Goal: Task Accomplishment & Management: Manage account settings

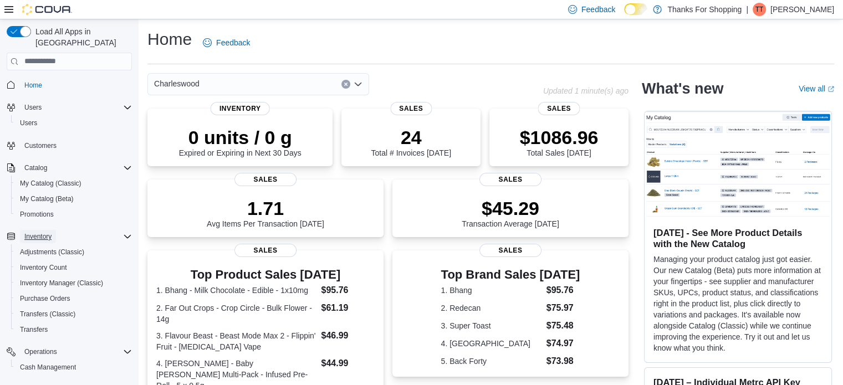
click at [46, 232] on span "Inventory" at bounding box center [37, 236] width 27 height 9
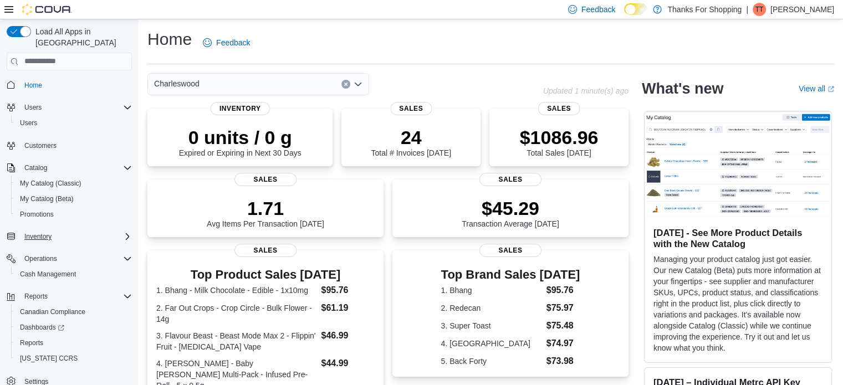
click at [67, 230] on div "Inventory" at bounding box center [76, 236] width 112 height 13
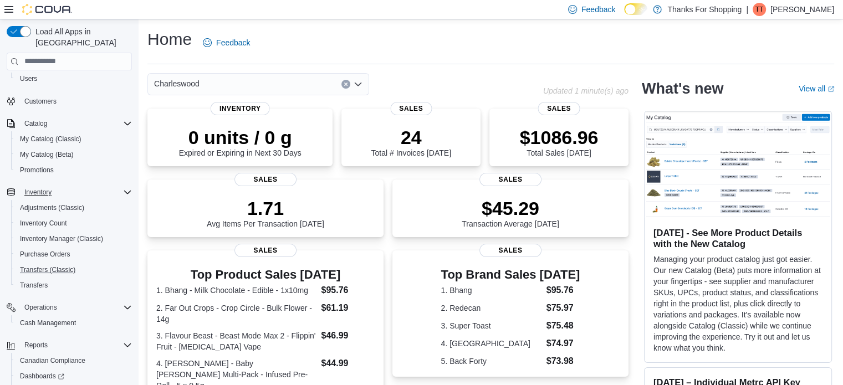
scroll to position [95, 0]
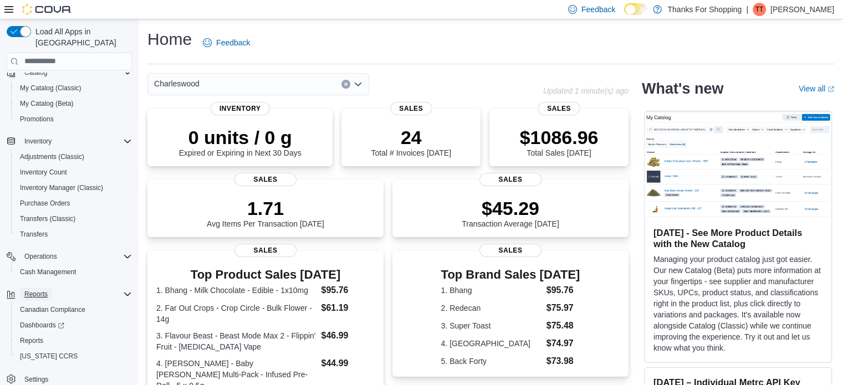
click at [47, 290] on span "Reports" at bounding box center [35, 294] width 23 height 9
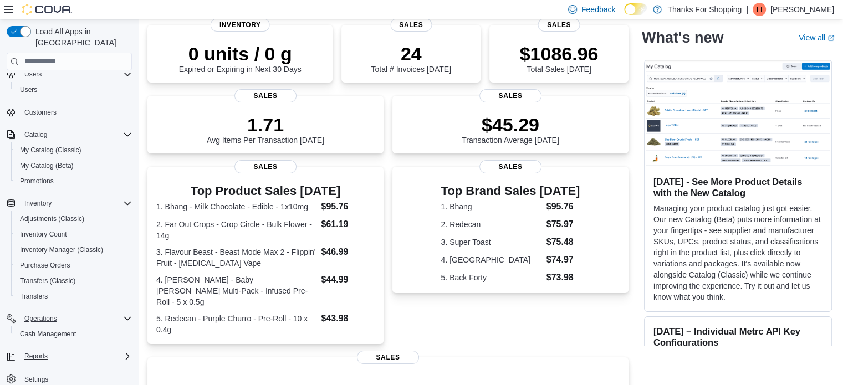
scroll to position [84, 0]
click at [44, 352] on span "Reports" at bounding box center [35, 356] width 23 height 9
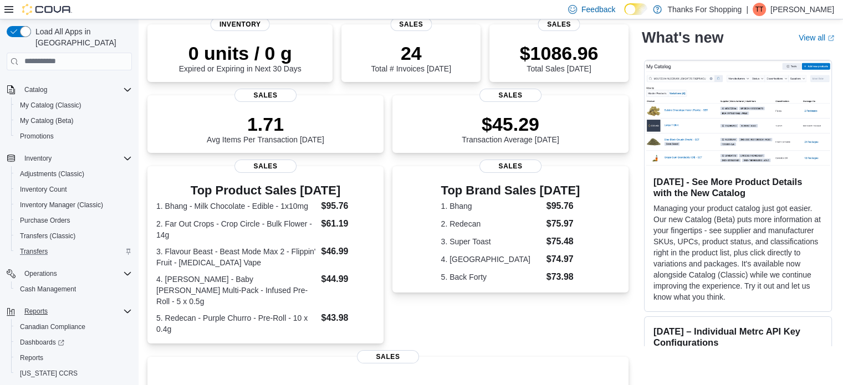
scroll to position [95, 0]
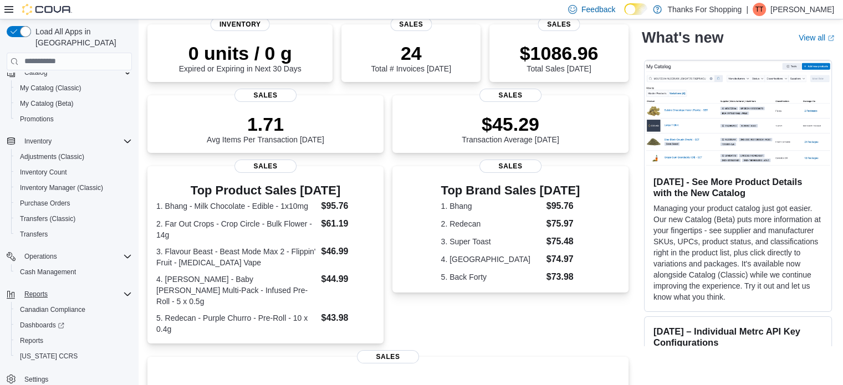
click at [127, 293] on icon "Complex example" at bounding box center [127, 294] width 7 height 3
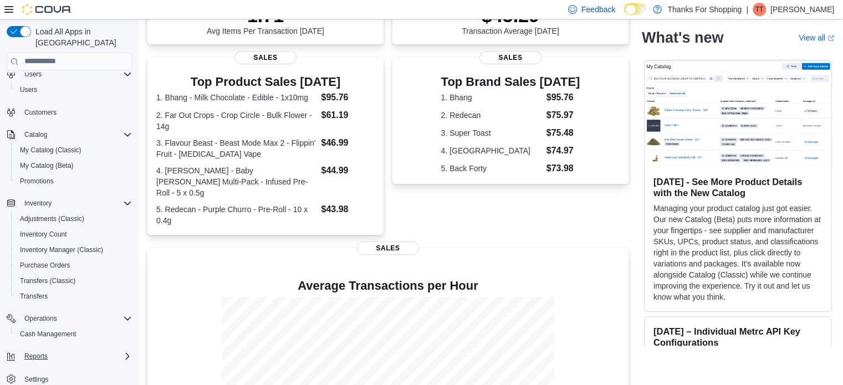
scroll to position [194, 0]
click at [127, 352] on icon "Complex example" at bounding box center [127, 356] width 9 height 9
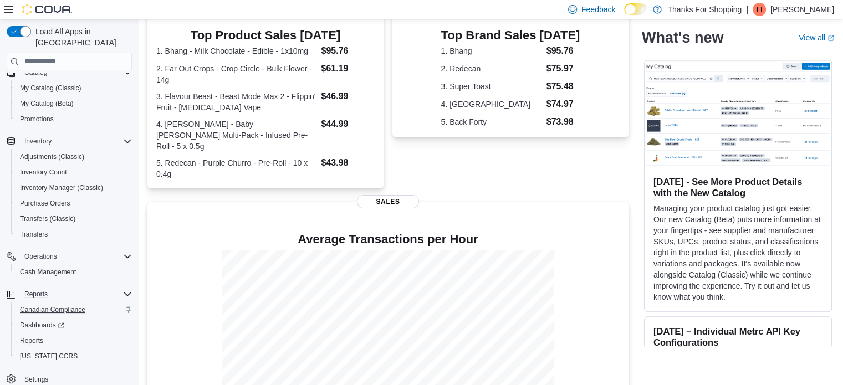
scroll to position [280, 0]
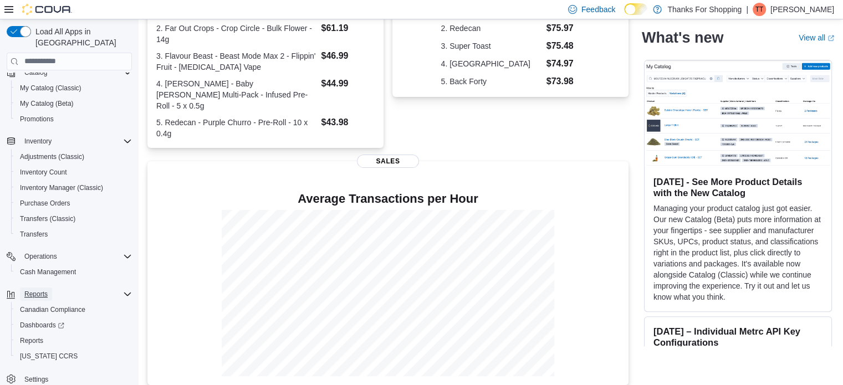
click at [38, 290] on span "Reports" at bounding box center [35, 294] width 23 height 9
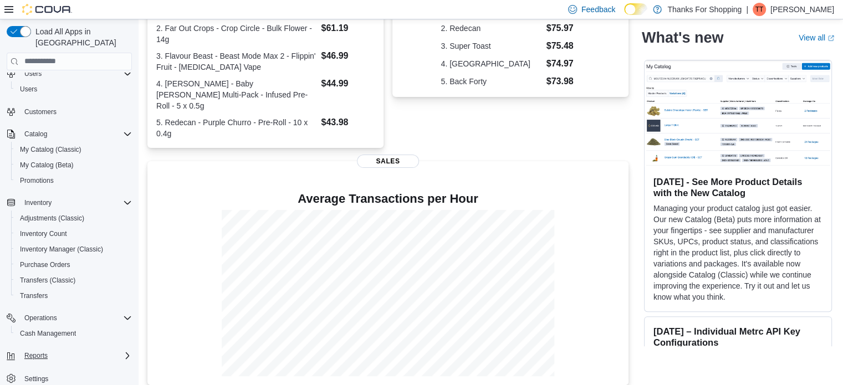
scroll to position [33, 0]
click at [36, 352] on span "Reports" at bounding box center [35, 356] width 23 height 9
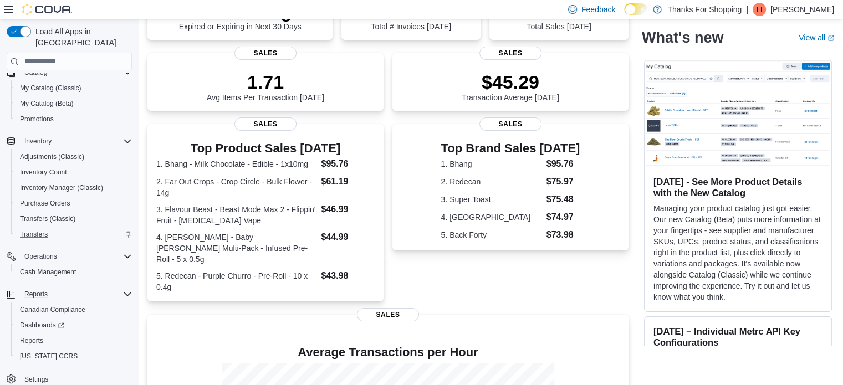
scroll to position [122, 0]
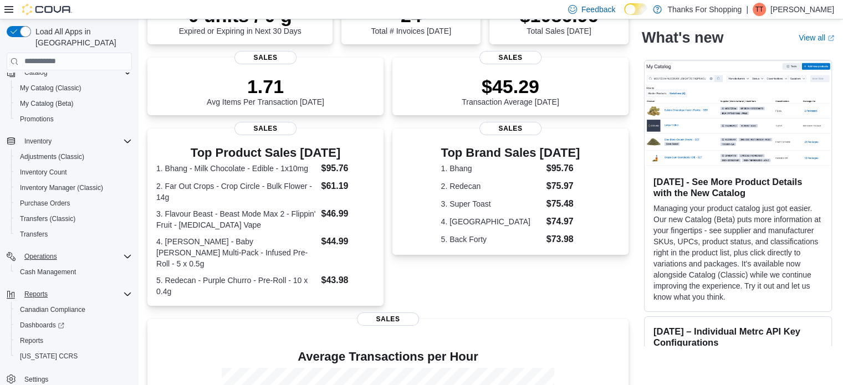
click at [130, 252] on icon "Complex example" at bounding box center [127, 256] width 9 height 9
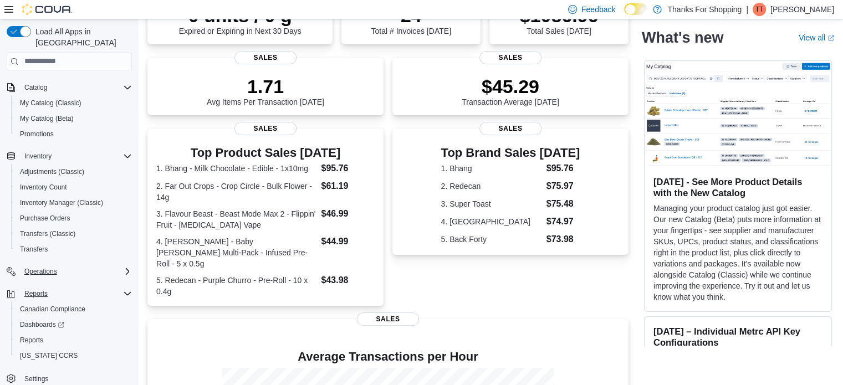
scroll to position [80, 0]
click at [126, 290] on icon "Complex example" at bounding box center [127, 294] width 9 height 9
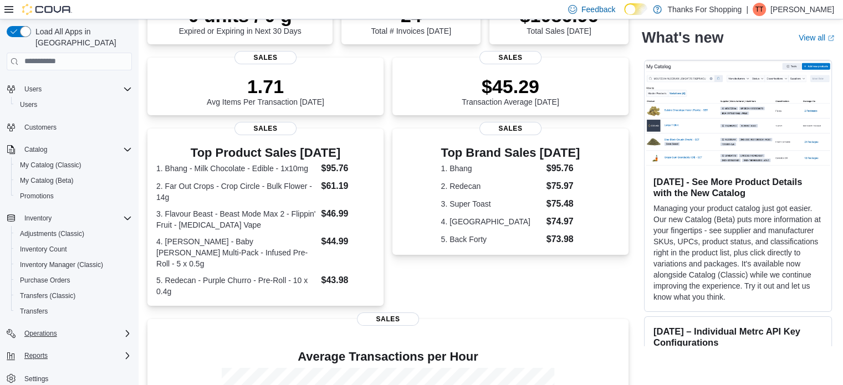
scroll to position [18, 0]
click at [38, 352] on span "Reports" at bounding box center [35, 356] width 23 height 9
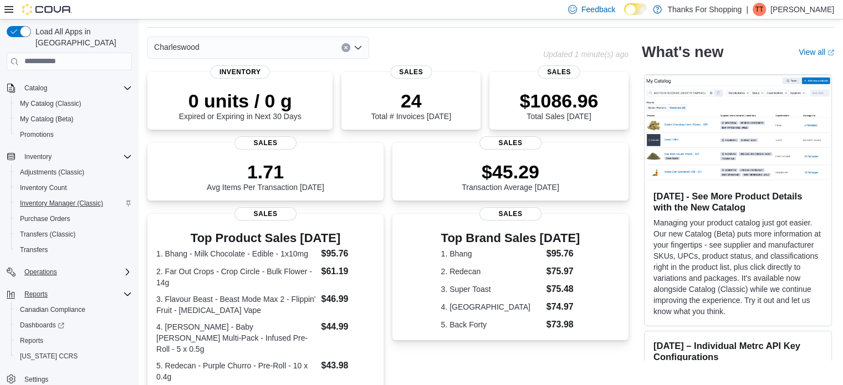
scroll to position [37, 0]
click at [39, 290] on span "Reports" at bounding box center [35, 294] width 23 height 9
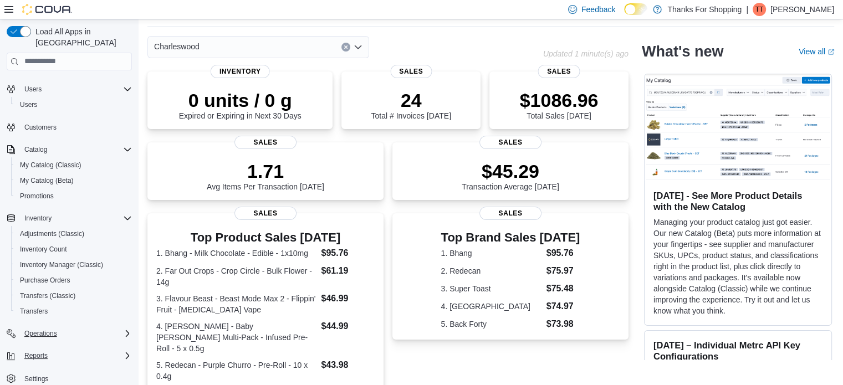
scroll to position [18, 0]
click at [36, 352] on span "Reports" at bounding box center [35, 356] width 23 height 9
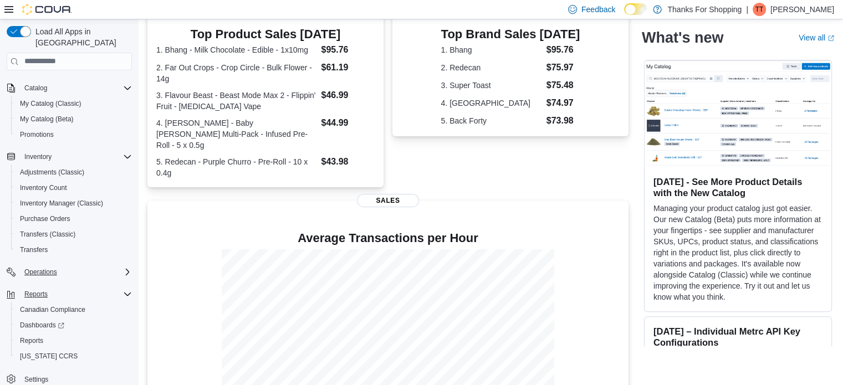
scroll to position [280, 0]
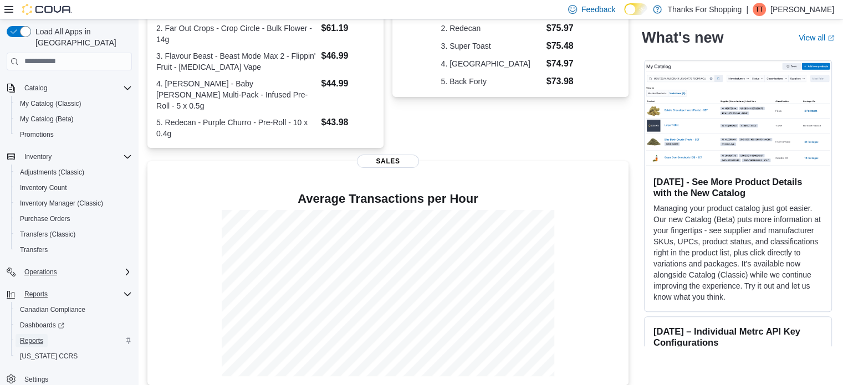
click at [40, 336] on span "Reports" at bounding box center [31, 340] width 23 height 9
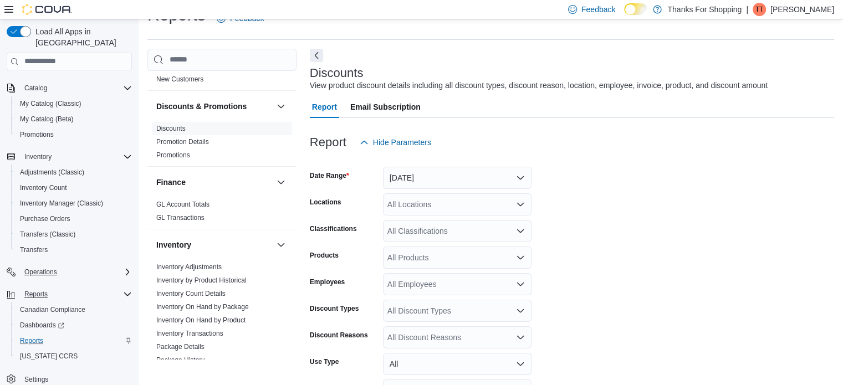
scroll to position [199, 0]
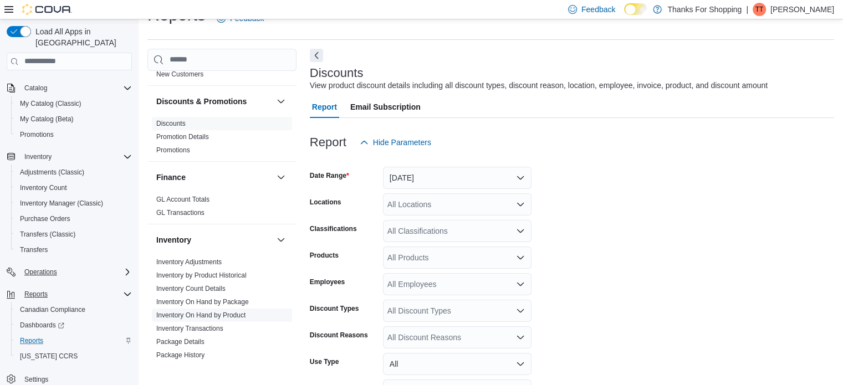
click at [228, 313] on link "Inventory On Hand by Product" at bounding box center [200, 315] width 89 height 8
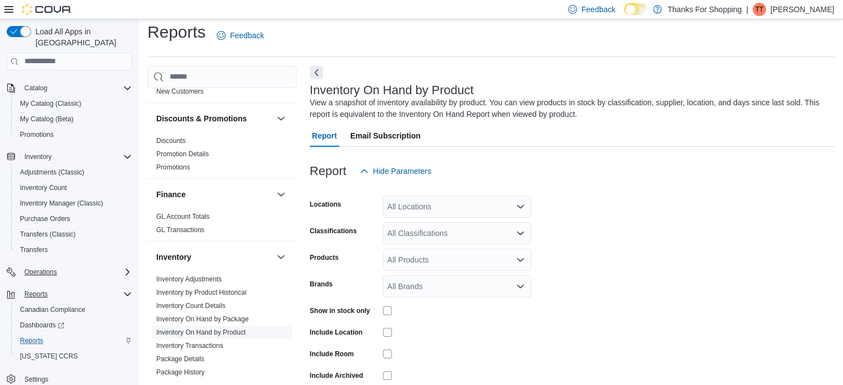
scroll to position [37, 0]
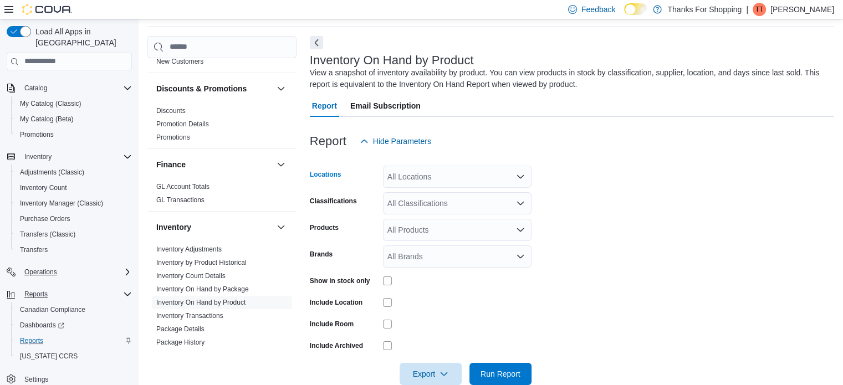
click at [523, 173] on icon "Open list of options" at bounding box center [520, 176] width 9 height 9
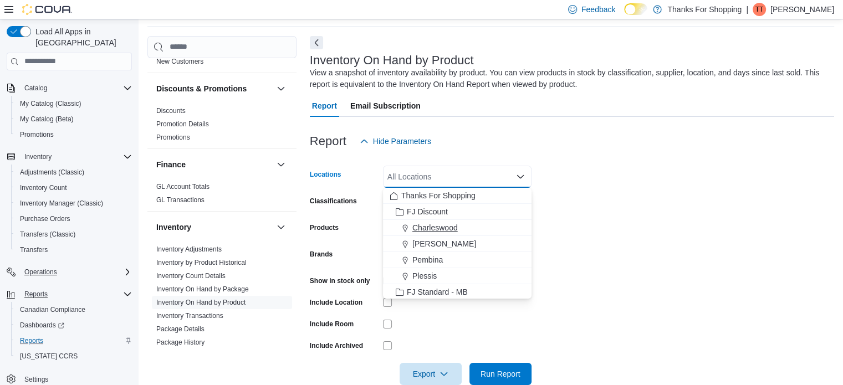
click at [441, 227] on span "Charleswood" at bounding box center [434, 227] width 45 height 11
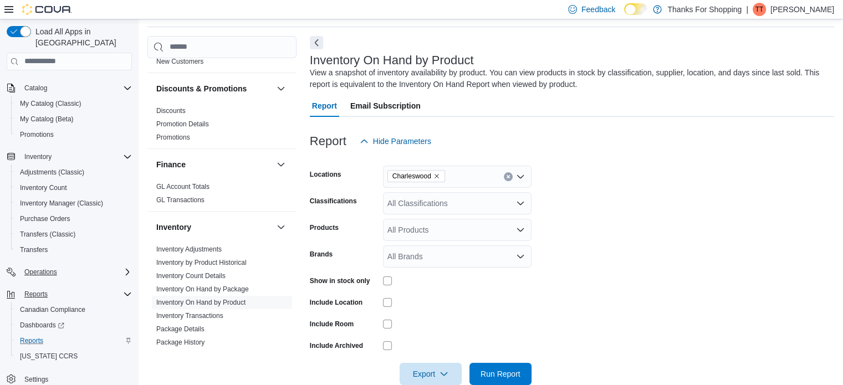
click at [649, 254] on form "Locations Charleswood Classifications All Classifications Products All Products…" at bounding box center [572, 268] width 524 height 233
click at [516, 203] on icon "Open list of options" at bounding box center [520, 203] width 9 height 9
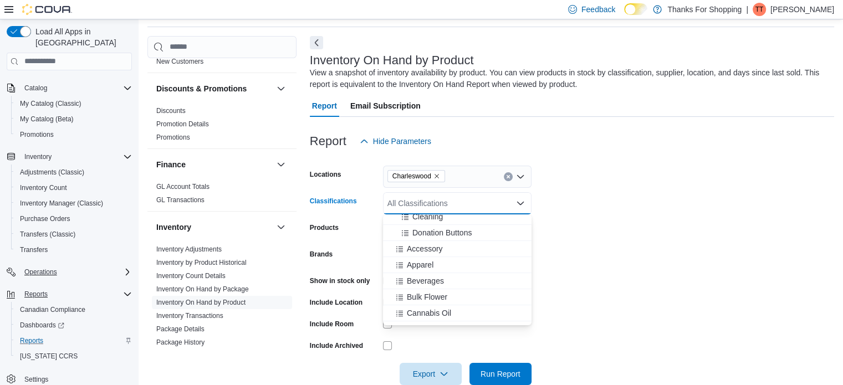
scroll to position [296, 0]
click at [400, 263] on icon "Choose from the following options" at bounding box center [399, 264] width 9 height 9
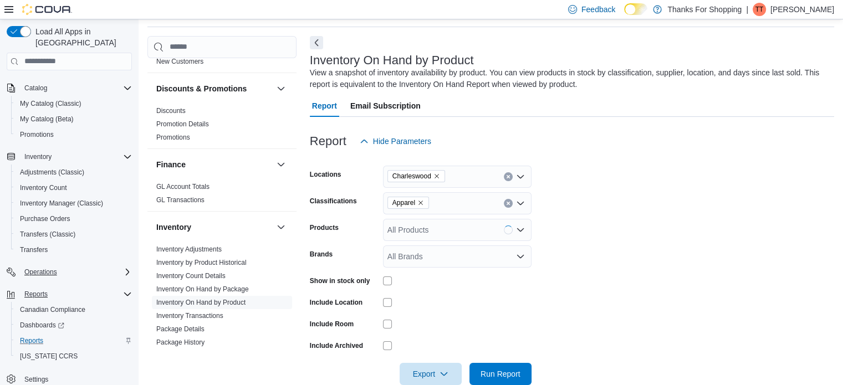
click at [570, 245] on form "Locations Charleswood Classifications Apparel Products All Products Brands All …" at bounding box center [572, 268] width 524 height 233
click at [520, 228] on icon "Open list of options" at bounding box center [520, 230] width 9 height 9
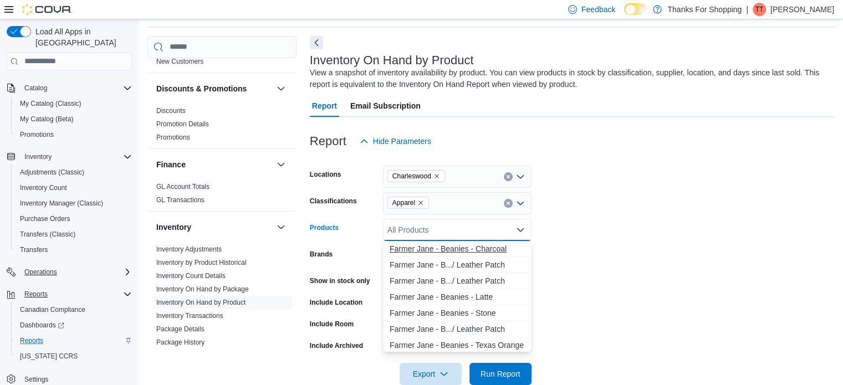
click at [424, 249] on div "F [PERSON_NAME] J a n e - B e a n i e s - C h a r c o a l" at bounding box center [457, 248] width 135 height 11
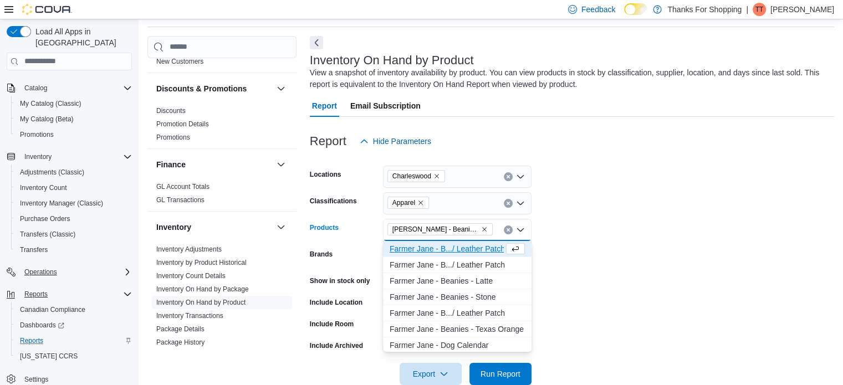
click at [443, 246] on div "F [PERSON_NAME] J a n e - B . . . / L e a t h e r P a t c h" at bounding box center [447, 248] width 114 height 11
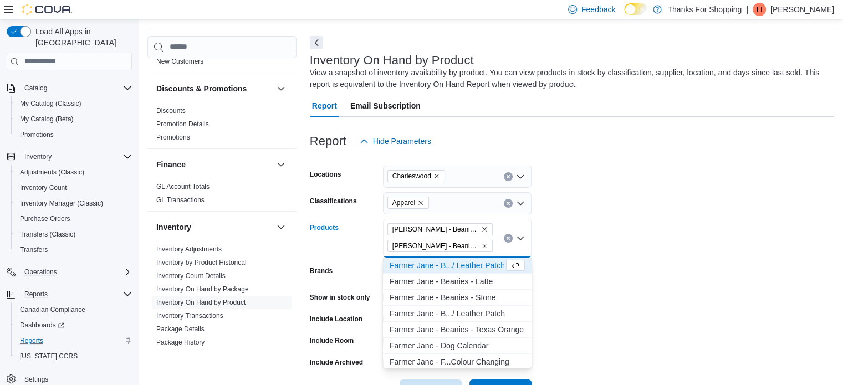
click at [444, 266] on div "F [PERSON_NAME] J a n e - B . . . / L e a t h e r P a t c h" at bounding box center [447, 265] width 114 height 11
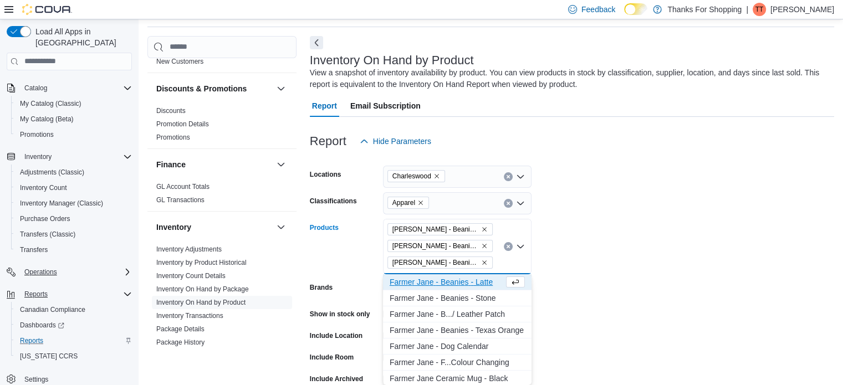
click at [437, 284] on div "F [PERSON_NAME] J a n e - B e a n i e s - L a t t e" at bounding box center [447, 282] width 114 height 11
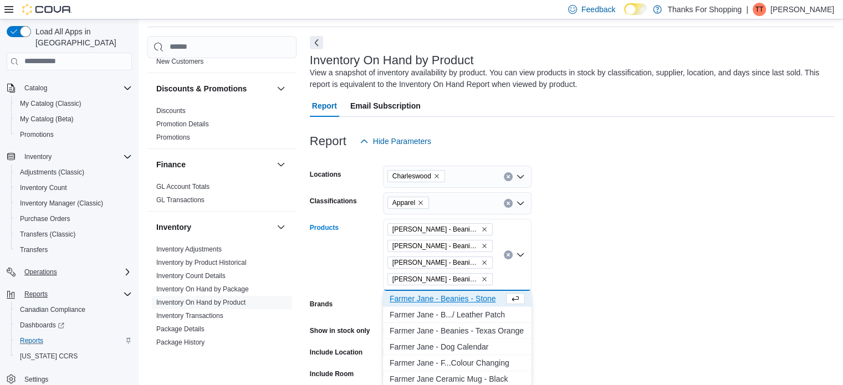
click at [441, 304] on button "F [PERSON_NAME] J a n e - B e a n i e s - S t o n e" at bounding box center [457, 299] width 149 height 16
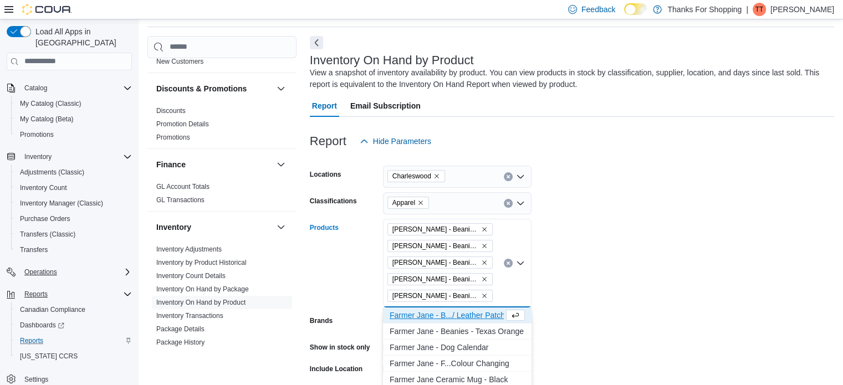
click at [443, 316] on div "F [PERSON_NAME] J a n e - B . . . / L e a t h e r P a t c h" at bounding box center [447, 315] width 114 height 11
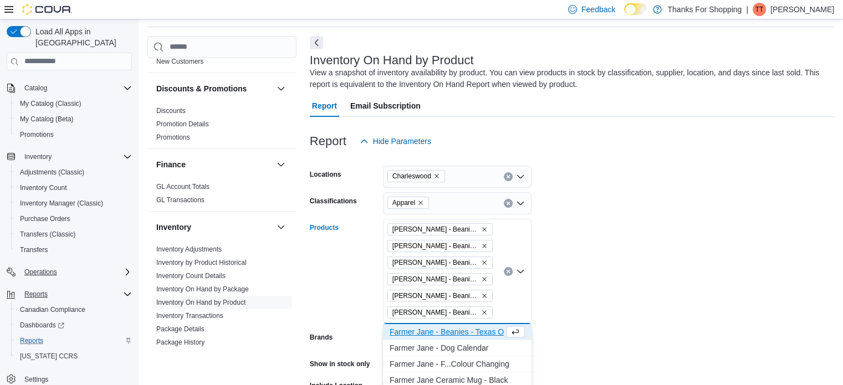
click at [448, 330] on div "F [PERSON_NAME] J a n e - B e a n i e s - T e x a s O r a n g e" at bounding box center [447, 331] width 114 height 11
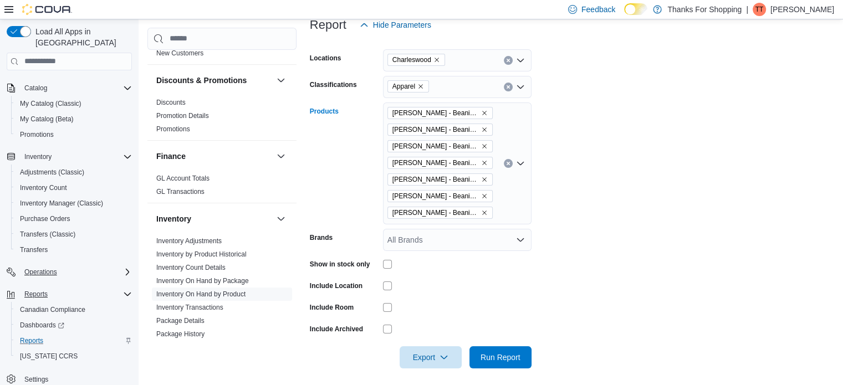
scroll to position [154, 0]
click at [523, 166] on icon "Open list of options" at bounding box center [520, 162] width 9 height 9
click at [596, 250] on form "Locations Charleswood Classifications Apparel Products [PERSON_NAME] - Beanies …" at bounding box center [572, 201] width 524 height 332
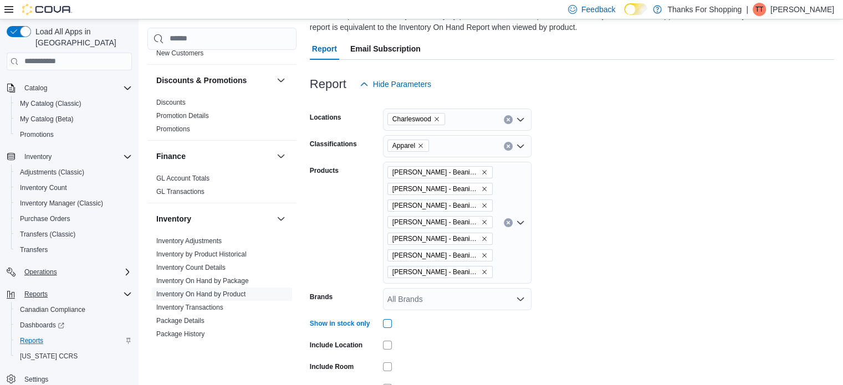
scroll to position [158, 0]
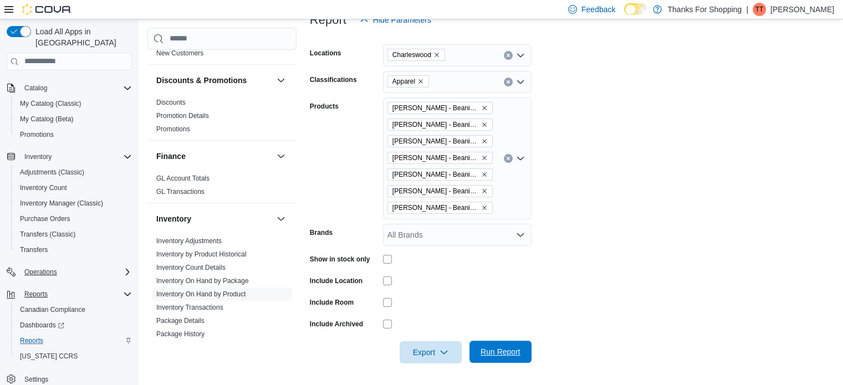
click at [490, 352] on span "Run Report" at bounding box center [500, 351] width 40 height 11
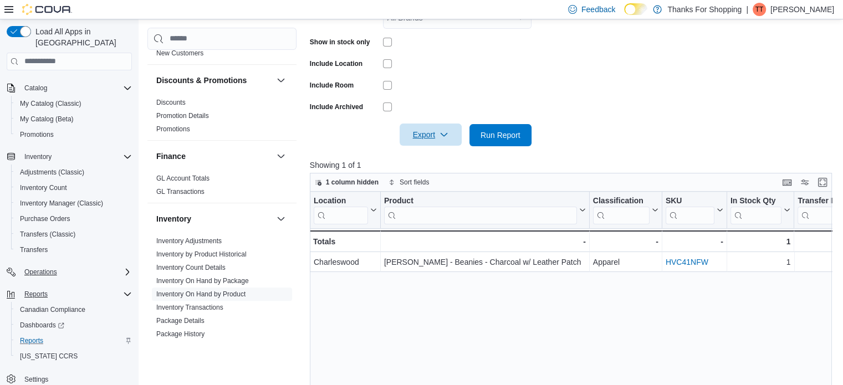
click at [446, 135] on icon "button" at bounding box center [443, 134] width 9 height 9
click at [441, 159] on span "Export to Excel" at bounding box center [432, 157] width 50 height 9
click at [437, 137] on span "Export" at bounding box center [430, 135] width 49 height 22
click at [442, 180] on span "Export to Csv" at bounding box center [432, 179] width 50 height 9
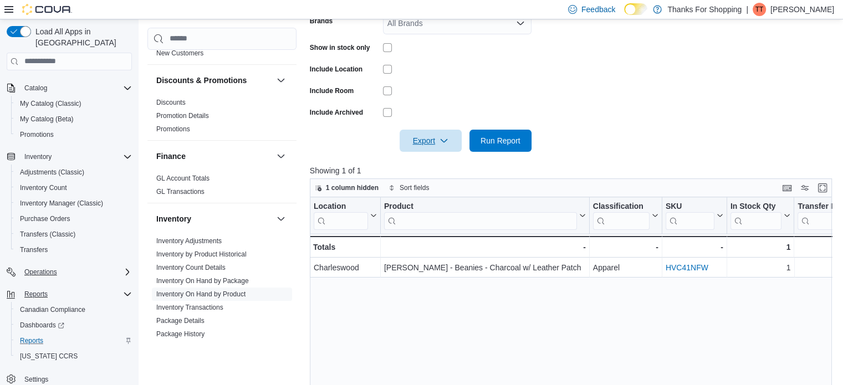
scroll to position [374, 0]
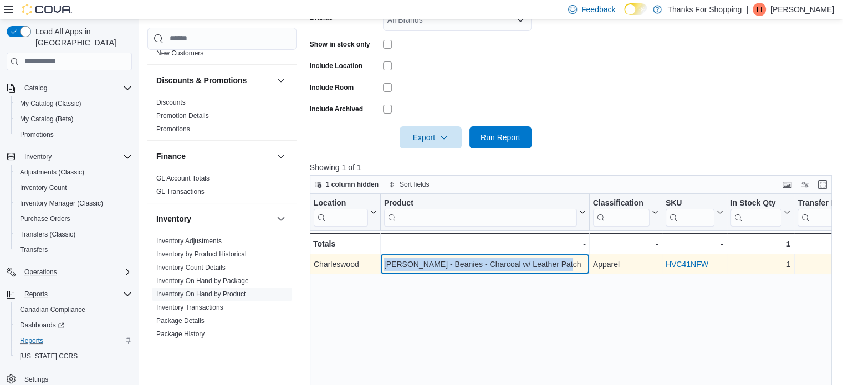
drag, startPoint x: 562, startPoint y: 265, endPoint x: 383, endPoint y: 263, distance: 179.6
click at [383, 263] on div "[PERSON_NAME] - Beanies - Charcoal w/ Leather Patch - Product, column 2, row 1" at bounding box center [485, 264] width 209 height 20
copy div "[PERSON_NAME] - Beanies - Charcoal w/ Leather Patch"
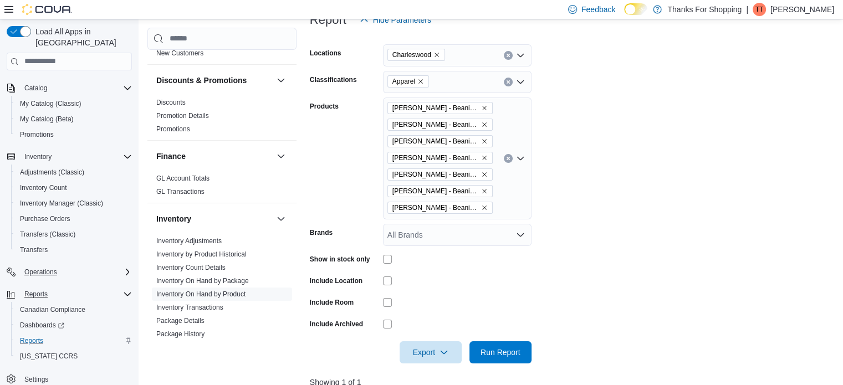
scroll to position [24, 0]
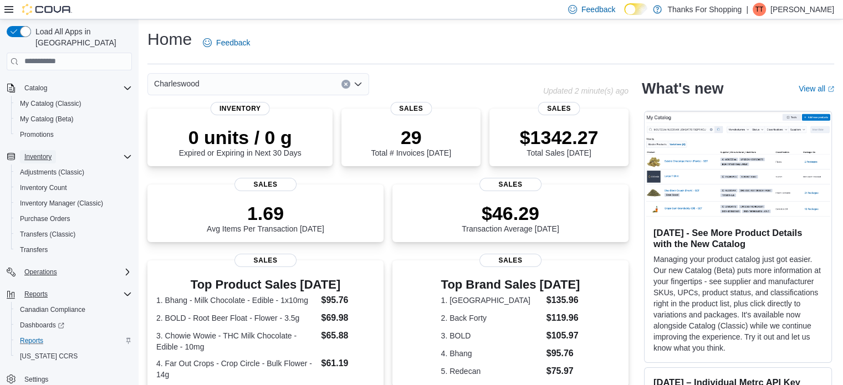
click at [35, 152] on span "Inventory" at bounding box center [37, 156] width 27 height 9
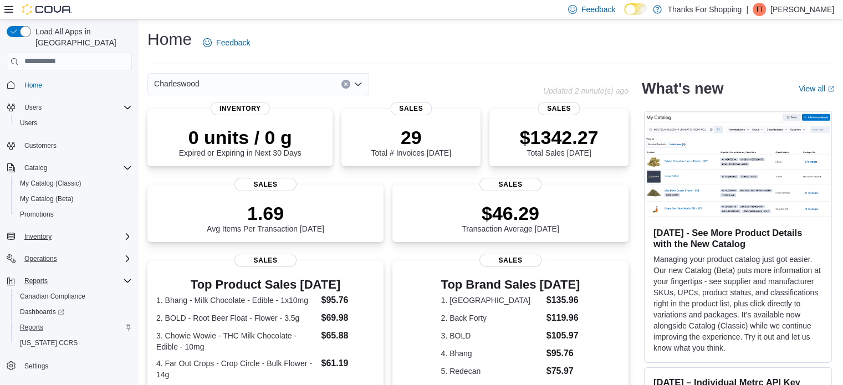
click at [127, 232] on icon "Complex example" at bounding box center [127, 236] width 9 height 9
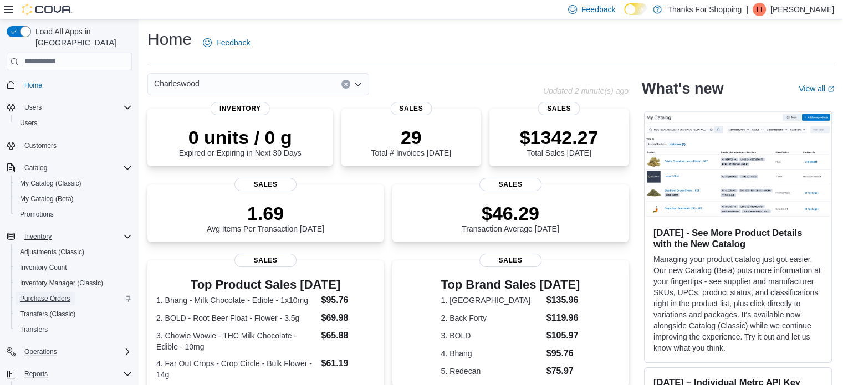
click at [55, 294] on span "Purchase Orders" at bounding box center [45, 298] width 50 height 9
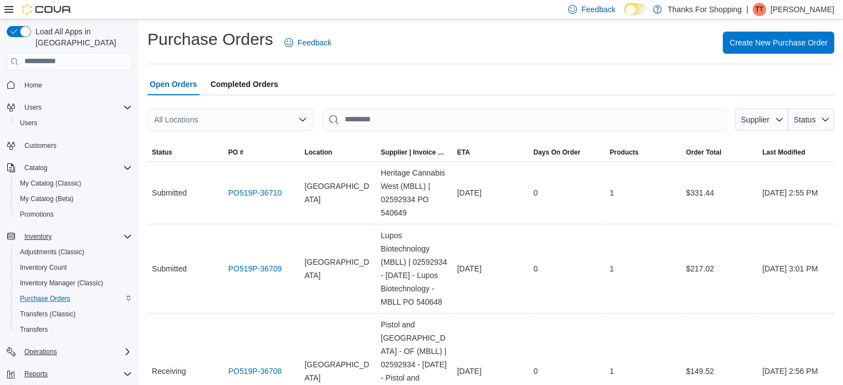
click at [301, 119] on icon "Open list of options" at bounding box center [302, 118] width 7 height 3
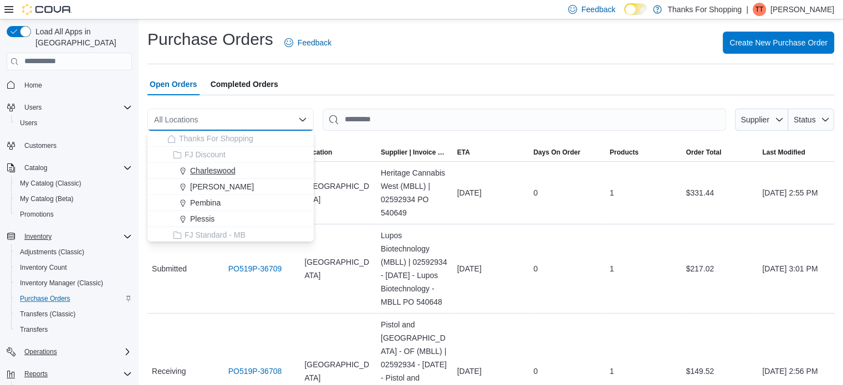
click at [228, 173] on span "Charleswood" at bounding box center [212, 170] width 45 height 11
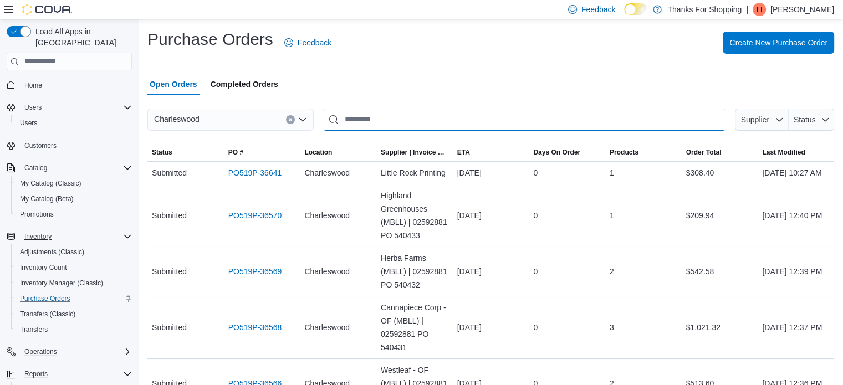
click at [417, 124] on input "This is a search bar. After typing your query, hit enter to filter the results …" at bounding box center [524, 120] width 403 height 22
type input "**********"
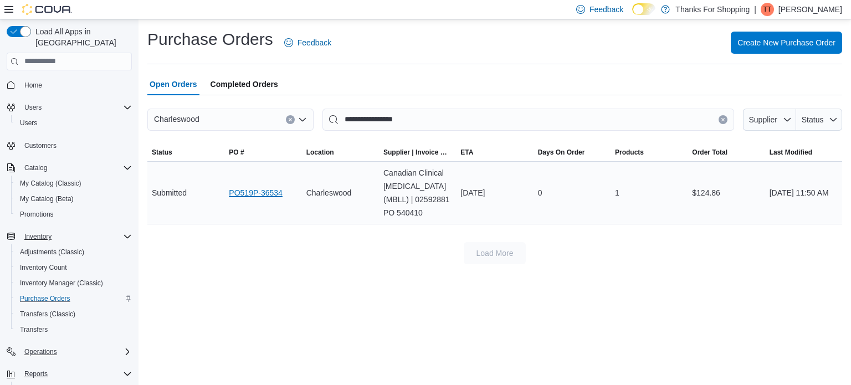
click at [265, 193] on link "PO519P-36534" at bounding box center [256, 192] width 54 height 13
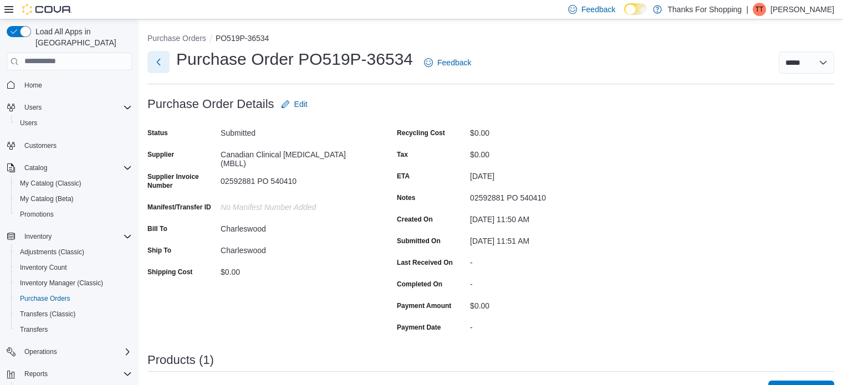
click at [157, 65] on button "Next" at bounding box center [158, 62] width 22 height 22
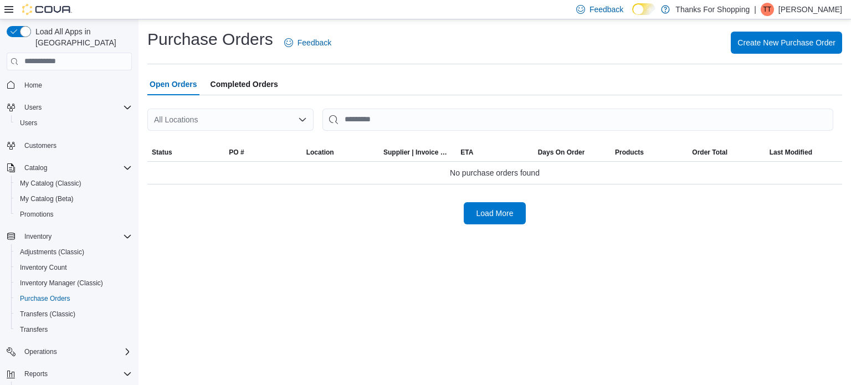
click at [300, 120] on icon "Open list of options" at bounding box center [302, 119] width 9 height 9
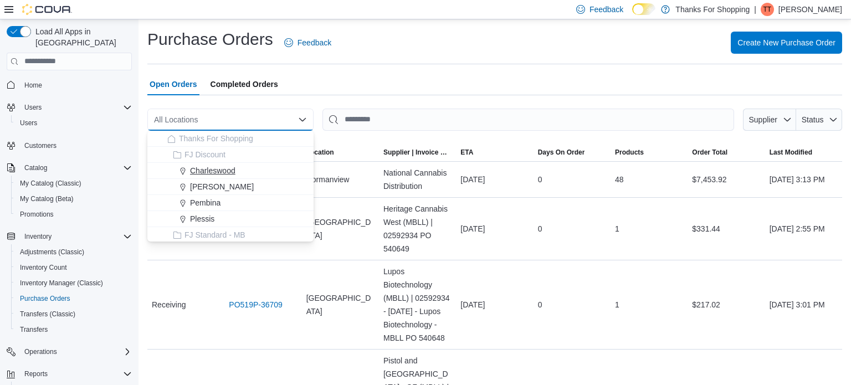
click at [222, 172] on span "Charleswood" at bounding box center [212, 170] width 45 height 11
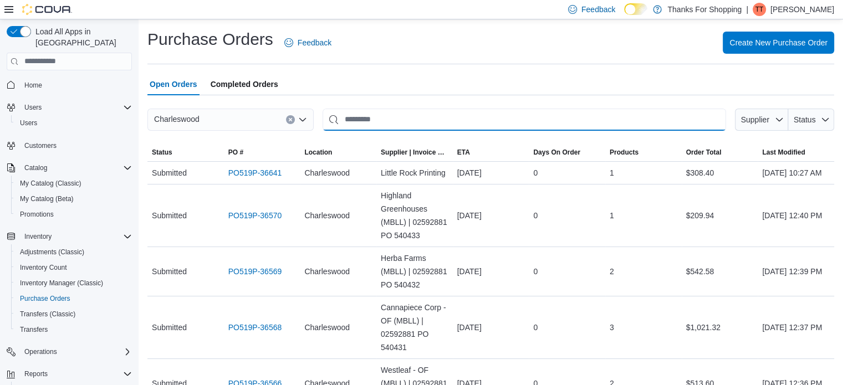
click at [398, 122] on input "This is a search bar. After typing your query, hit enter to filter the results …" at bounding box center [524, 120] width 403 height 22
type input "*****"
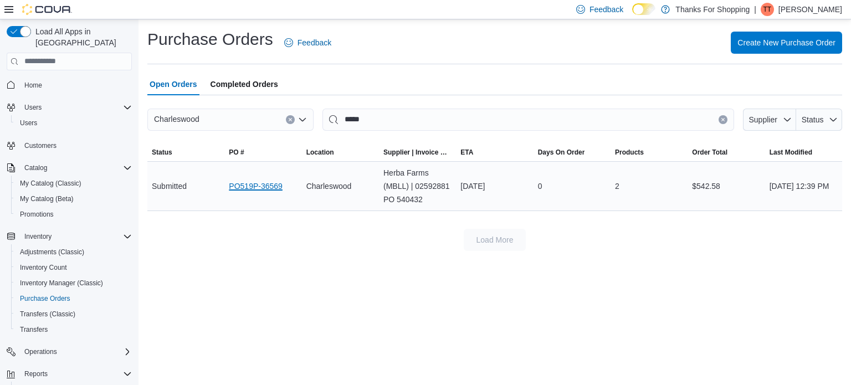
click at [254, 190] on link "PO519P-36569" at bounding box center [256, 186] width 54 height 13
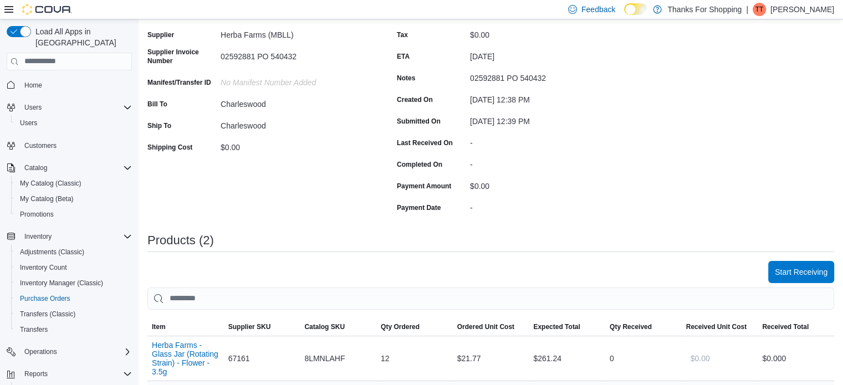
scroll to position [57, 0]
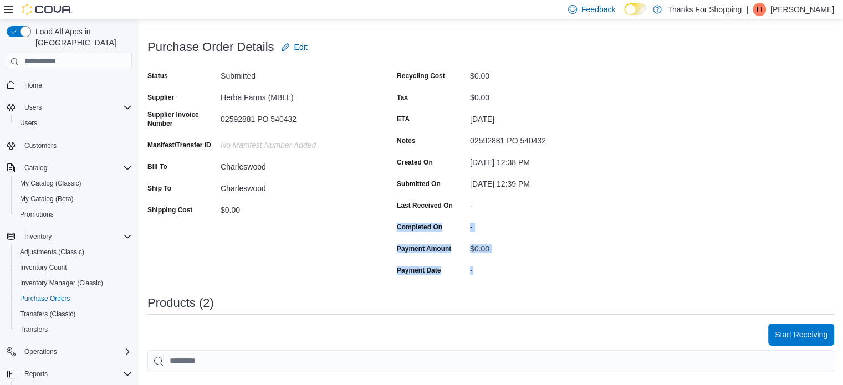
drag, startPoint x: 633, startPoint y: 277, endPoint x: 632, endPoint y: 206, distance: 71.0
click at [632, 206] on div "Purchase Order: PO519P-36569 Feedback Purchase Order Details Edit Status Submit…" at bounding box center [490, 333] width 687 height 594
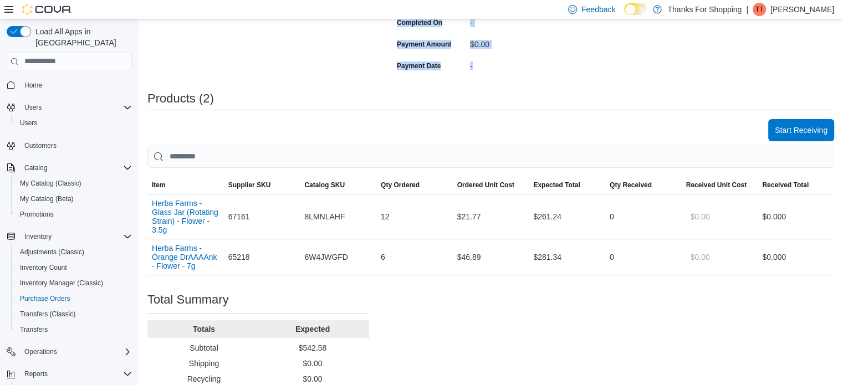
scroll to position [268, 0]
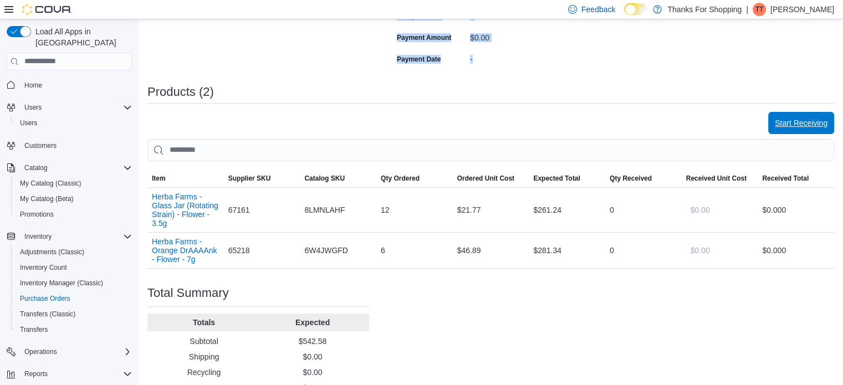
click at [806, 121] on span "Start Receiving" at bounding box center [801, 122] width 53 height 11
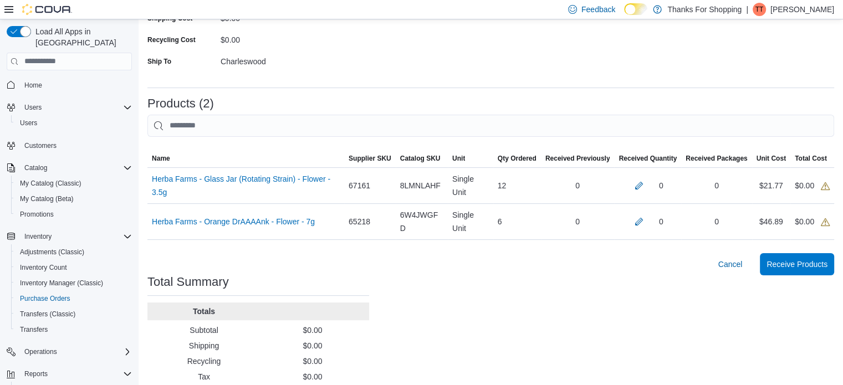
scroll to position [182, 0]
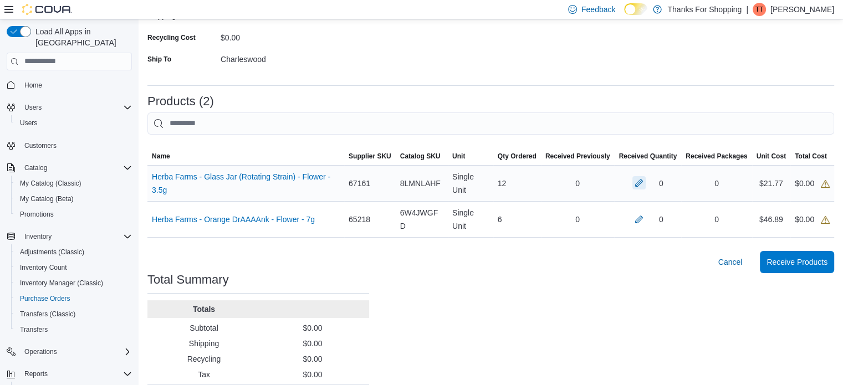
click at [646, 186] on button "button" at bounding box center [638, 182] width 13 height 13
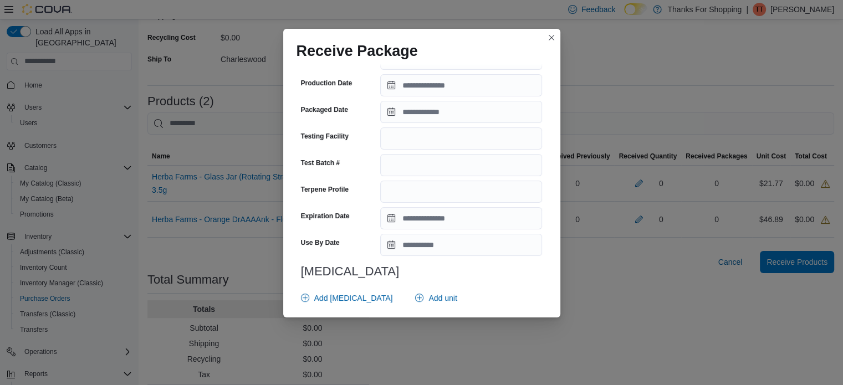
scroll to position [402, 0]
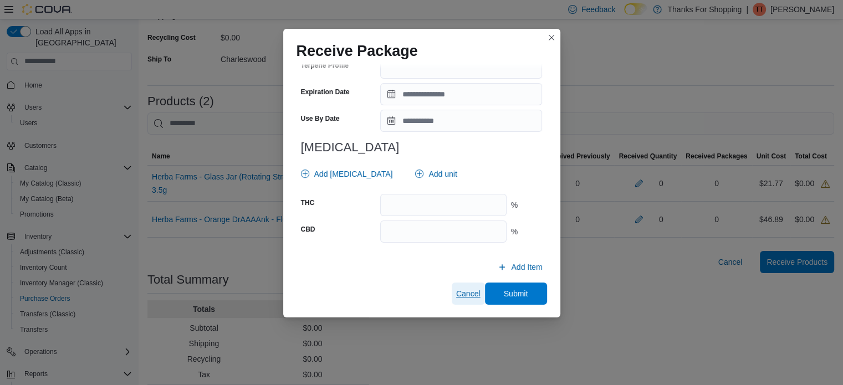
click at [459, 291] on span "Cancel" at bounding box center [468, 293] width 24 height 11
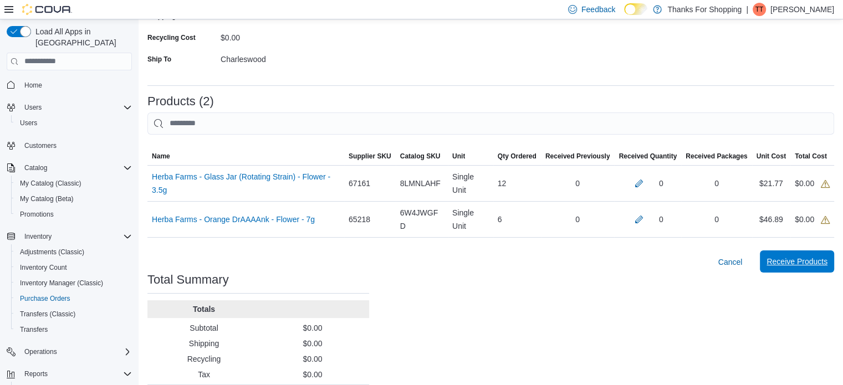
click at [793, 265] on span "Receive Products" at bounding box center [796, 261] width 61 height 11
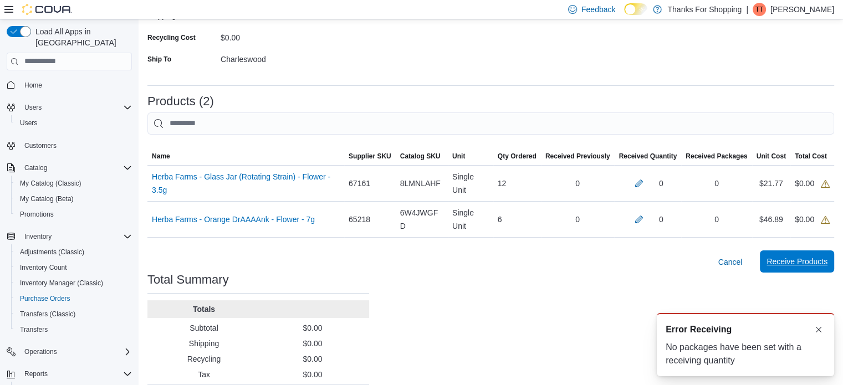
scroll to position [0, 0]
click at [641, 295] on div "Purchase Orders PO519P-36569 Receiving Order PO519P-36569 Feedback Supplier Edi…" at bounding box center [491, 126] width 704 height 576
click at [816, 326] on button "Dismiss toast" at bounding box center [818, 329] width 13 height 13
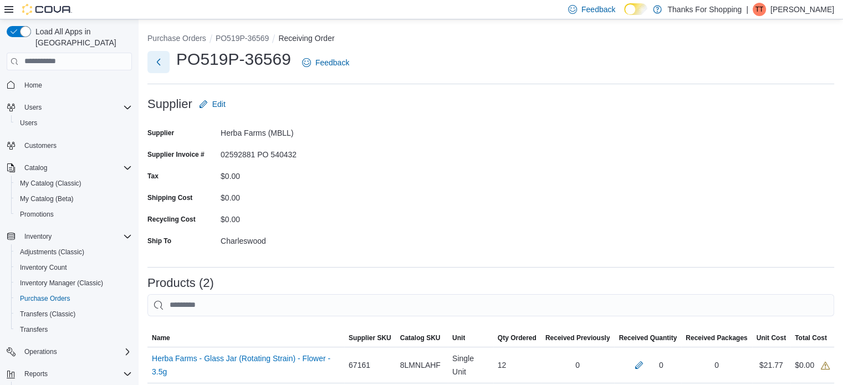
click at [160, 68] on button "Next" at bounding box center [158, 62] width 22 height 22
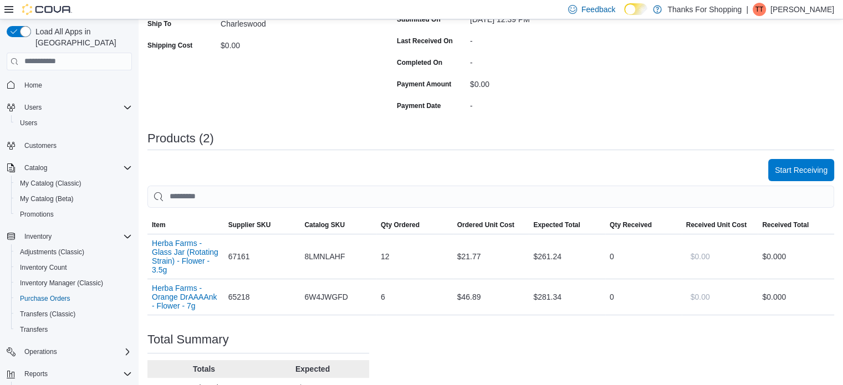
scroll to position [223, 0]
click at [823, 171] on span "Start Receiving" at bounding box center [801, 168] width 53 height 11
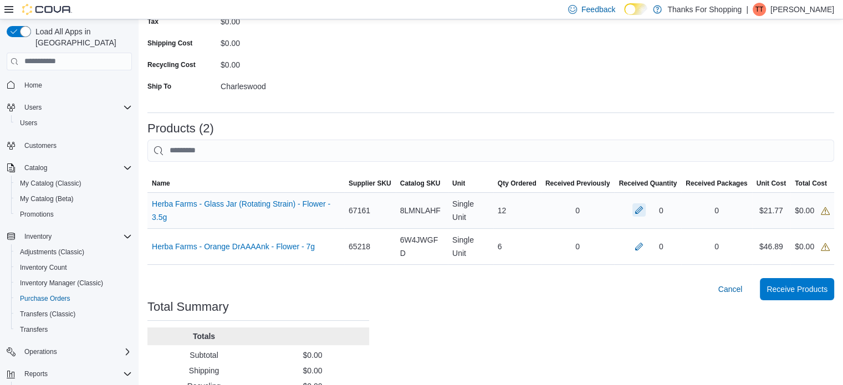
scroll to position [155, 0]
click at [646, 209] on button "button" at bounding box center [638, 209] width 13 height 13
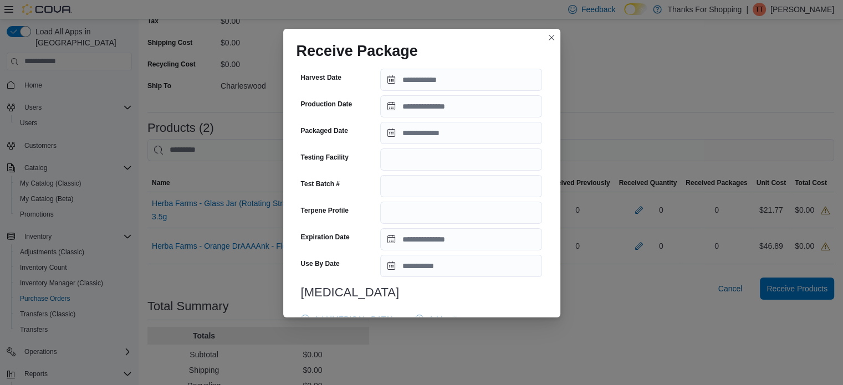
scroll to position [0, 0]
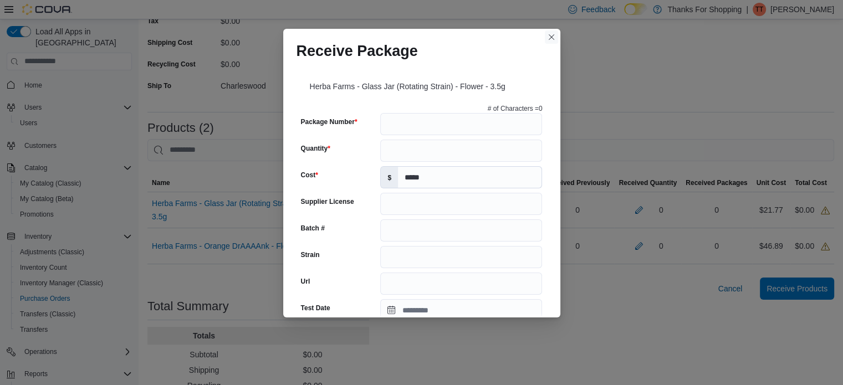
click at [552, 39] on button "Closes this modal window" at bounding box center [551, 36] width 13 height 13
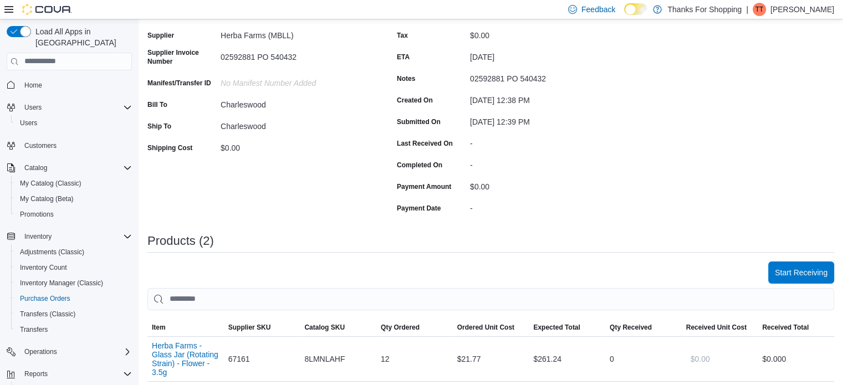
scroll to position [120, 0]
click at [818, 270] on span "Start Receiving" at bounding box center [801, 271] width 53 height 11
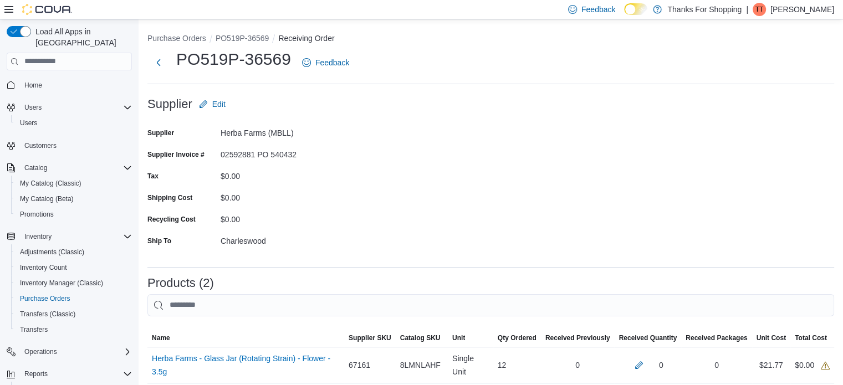
scroll to position [2, 0]
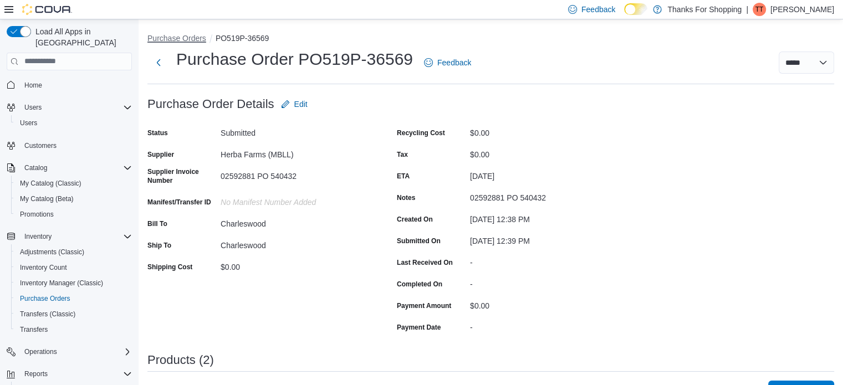
click at [184, 41] on button "Purchase Orders" at bounding box center [176, 38] width 59 height 9
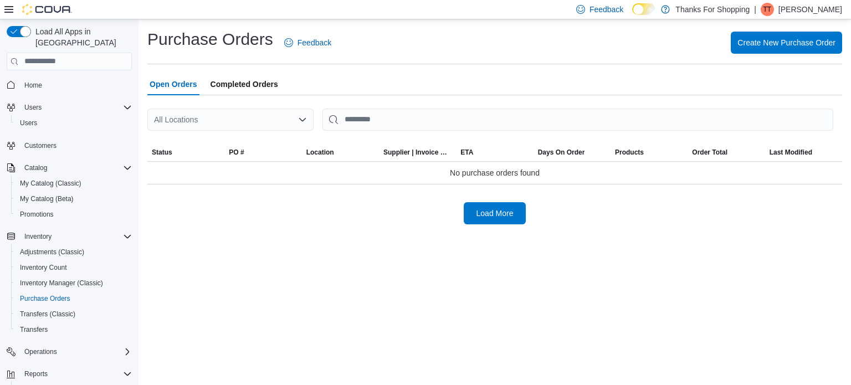
click at [308, 121] on div "All Locations" at bounding box center [230, 120] width 166 height 22
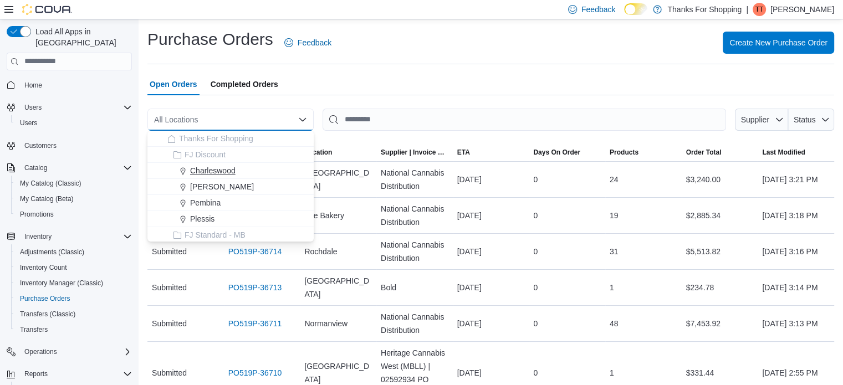
click at [252, 172] on div "Charleswood" at bounding box center [237, 170] width 140 height 11
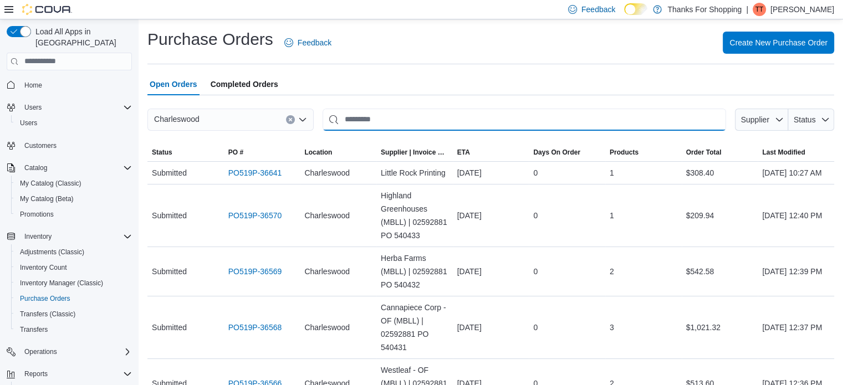
click at [375, 121] on input "This is a search bar. After typing your query, hit enter to filter the results …" at bounding box center [524, 120] width 403 height 22
type input "*****"
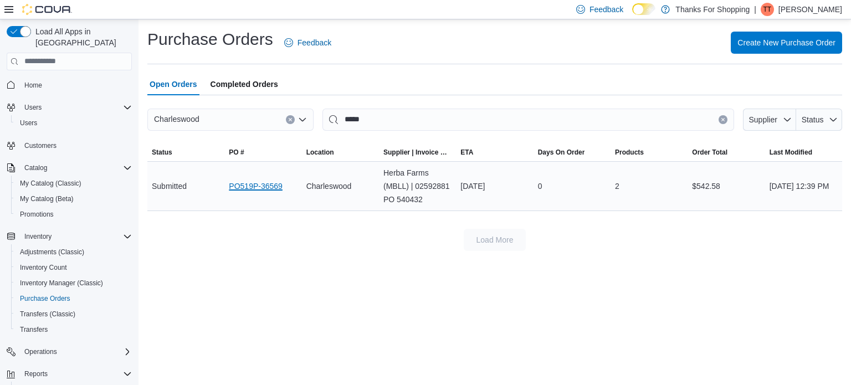
click at [265, 186] on link "PO519P-36569" at bounding box center [256, 186] width 54 height 13
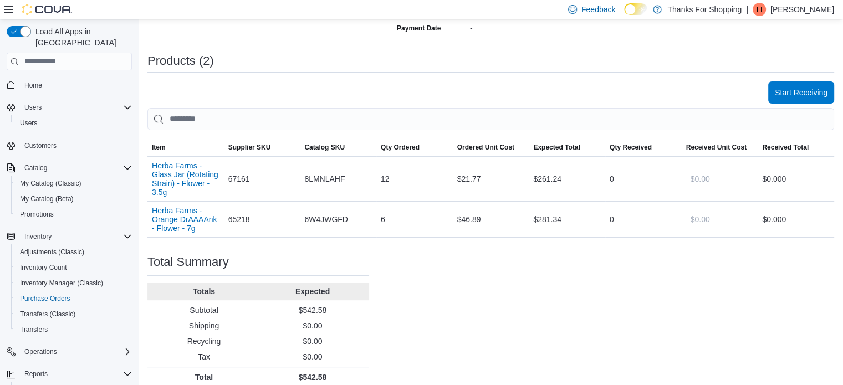
scroll to position [304, 0]
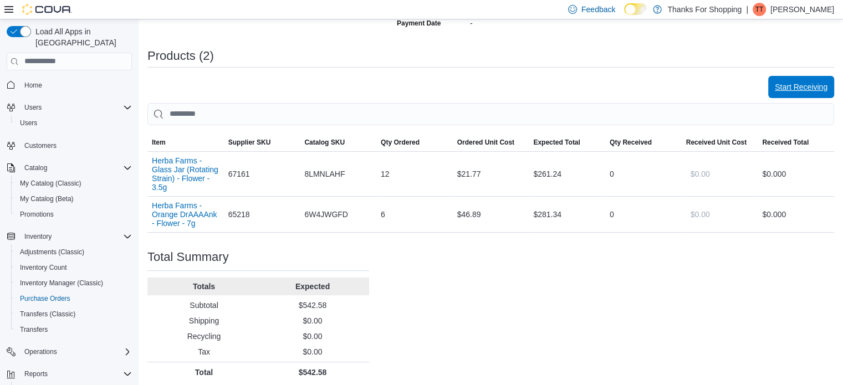
click at [818, 86] on span "Start Receiving" at bounding box center [801, 86] width 53 height 11
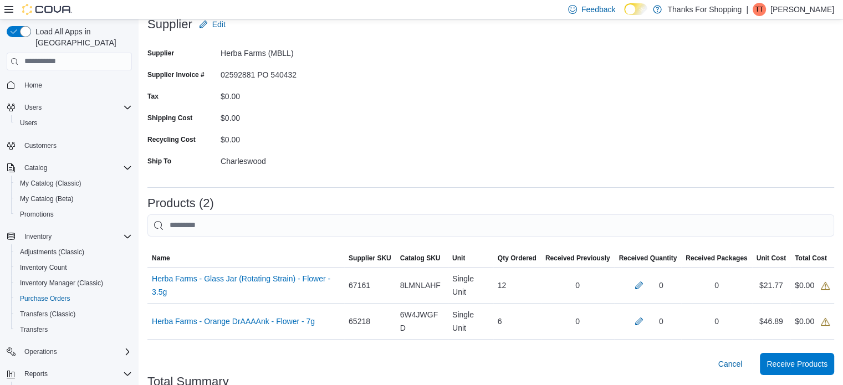
scroll to position [81, 0]
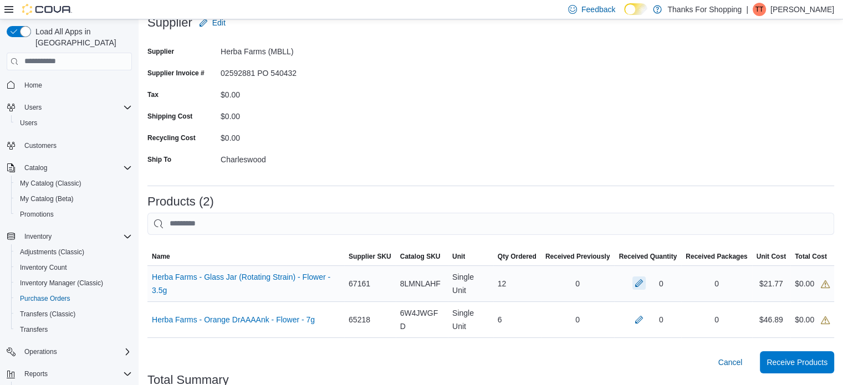
click at [646, 285] on button "button" at bounding box center [638, 283] width 13 height 13
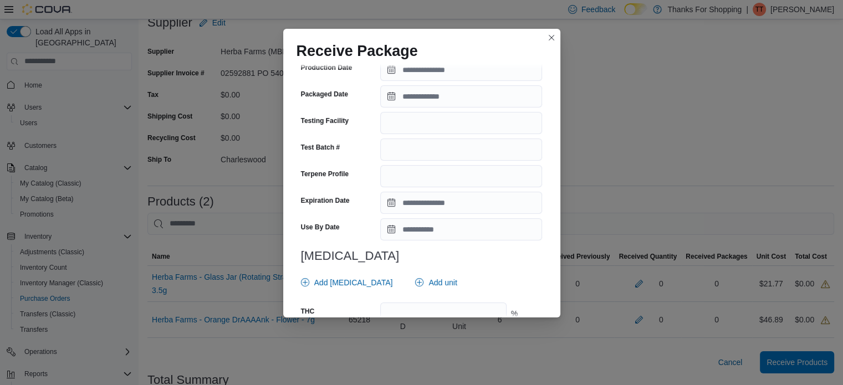
scroll to position [0, 0]
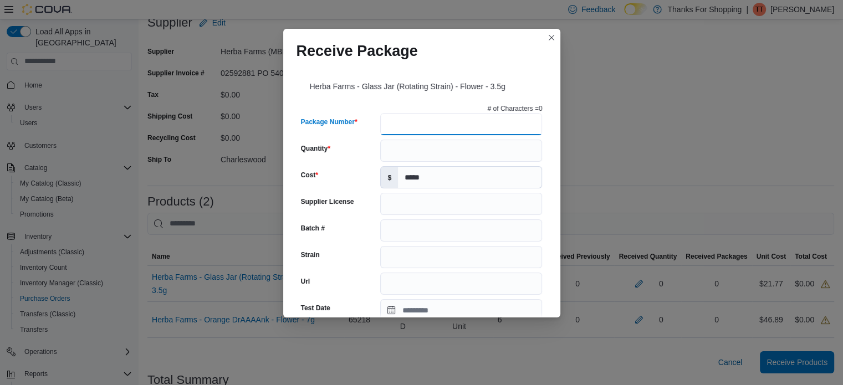
click at [388, 125] on input "Package Number" at bounding box center [461, 124] width 162 height 22
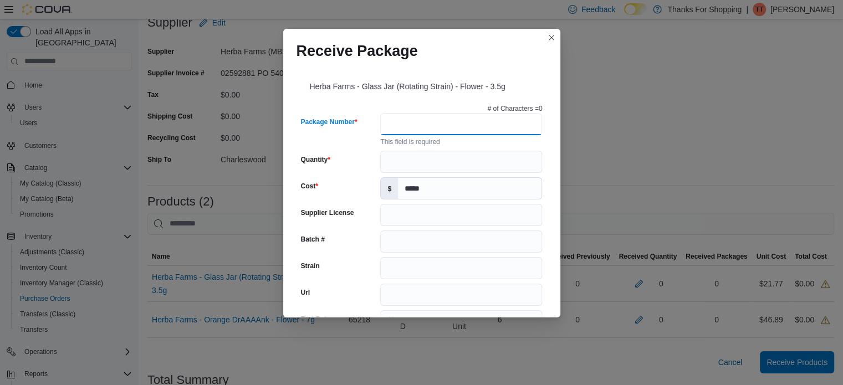
click at [408, 119] on input "Package Number" at bounding box center [461, 124] width 162 height 22
click at [408, 163] on input "Quantity" at bounding box center [461, 162] width 162 height 22
click at [406, 127] on input "Package Number" at bounding box center [461, 124] width 162 height 22
type input "******"
type input "**********"
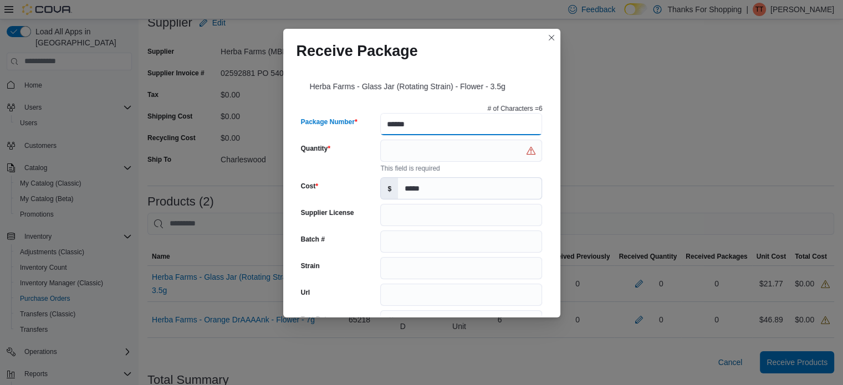
type input "****"
type input "**********"
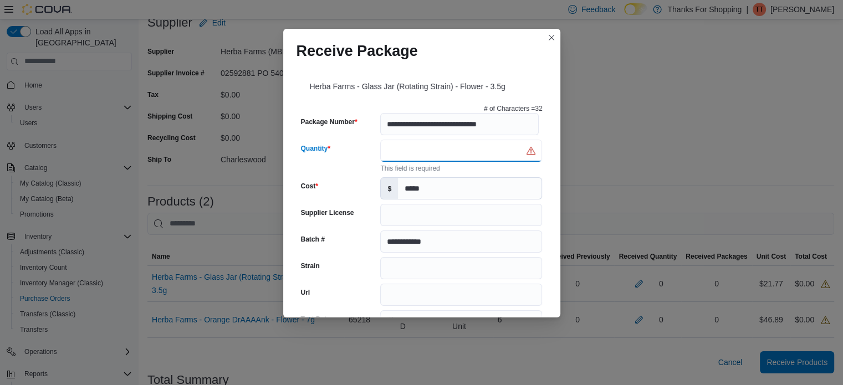
click at [406, 150] on input "Quantity" at bounding box center [461, 151] width 162 height 22
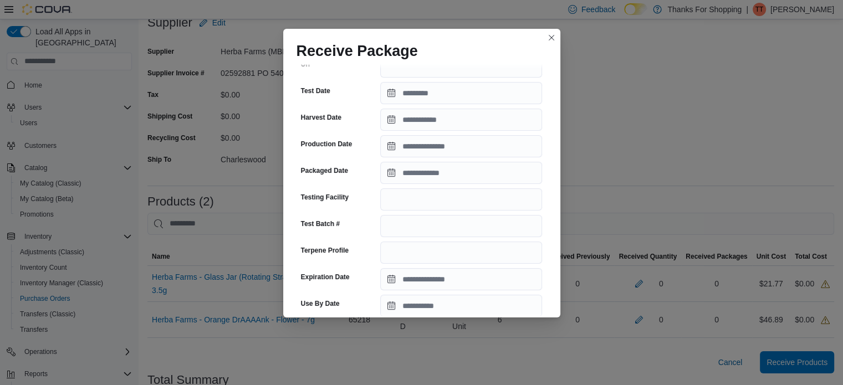
scroll to position [218, 0]
type input "**"
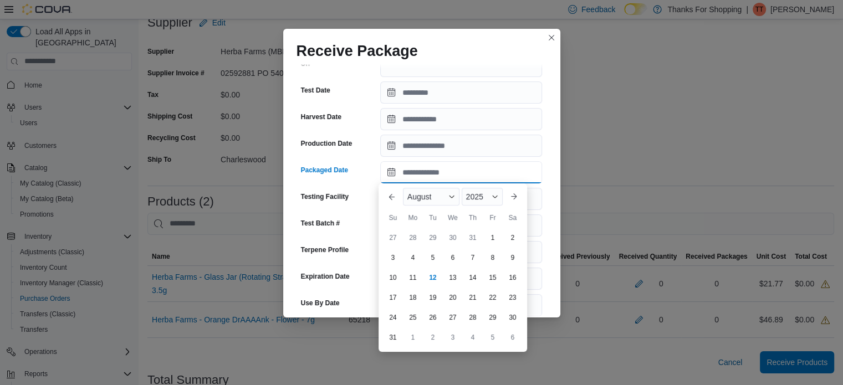
click at [444, 180] on input "Packaged Date" at bounding box center [461, 172] width 162 height 22
click at [392, 197] on button "Previous Month" at bounding box center [392, 197] width 18 height 18
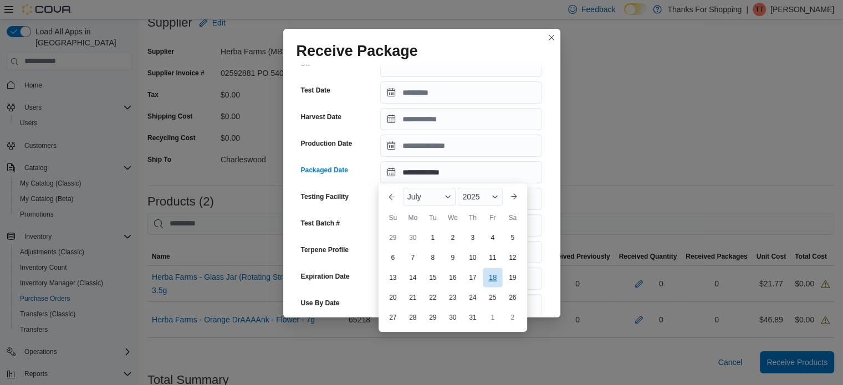
click at [494, 281] on div "18" at bounding box center [492, 277] width 19 height 19
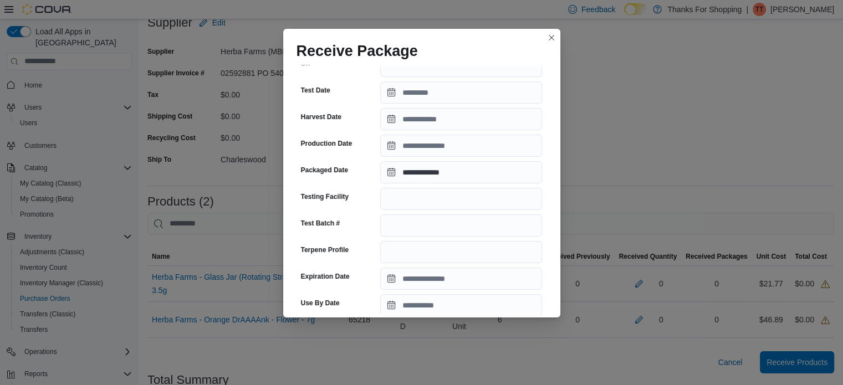
type input "**********"
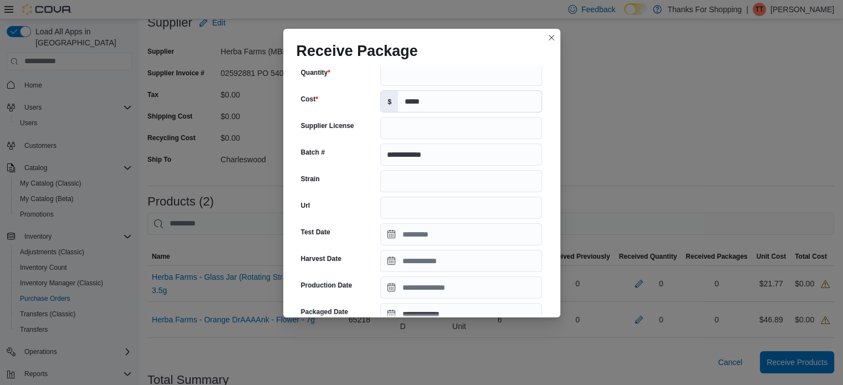
scroll to position [77, 0]
click at [346, 178] on div "Strain" at bounding box center [338, 180] width 75 height 22
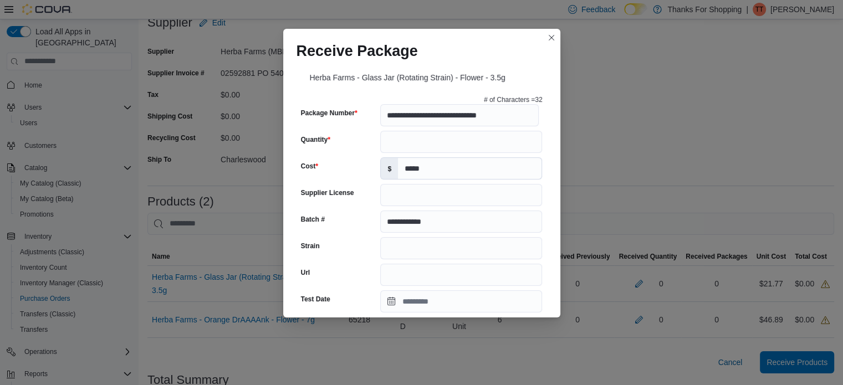
scroll to position [0, 0]
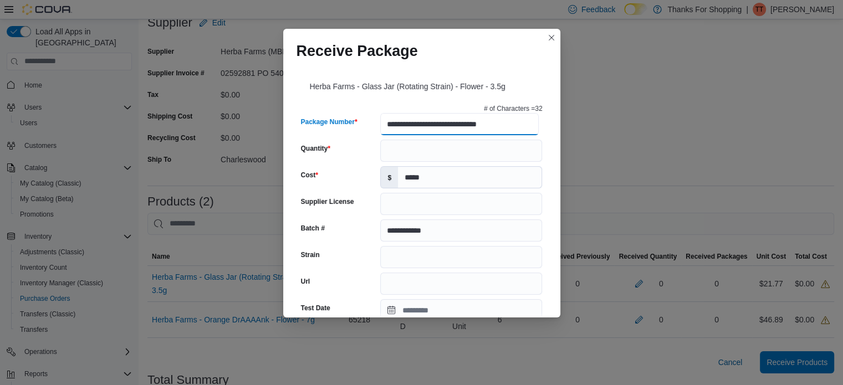
drag, startPoint x: 517, startPoint y: 125, endPoint x: 289, endPoint y: 144, distance: 228.5
click at [289, 144] on div "**********" at bounding box center [421, 190] width 277 height 253
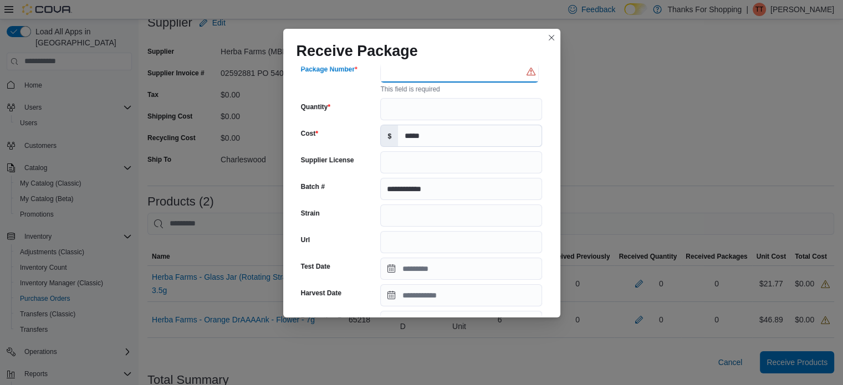
scroll to position [53, 0]
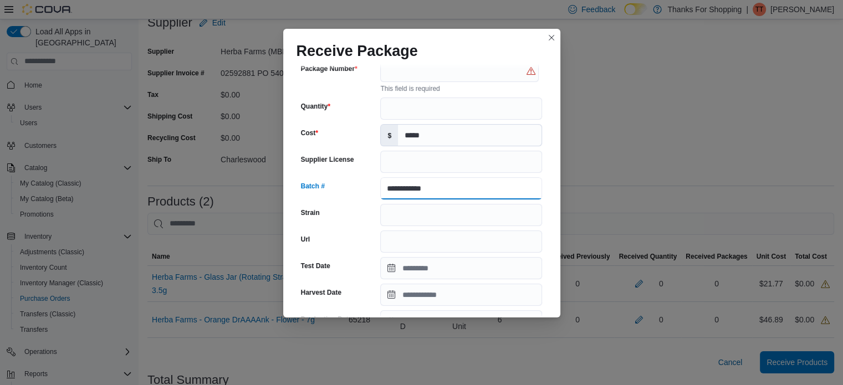
click at [441, 187] on input "**********" at bounding box center [461, 188] width 162 height 22
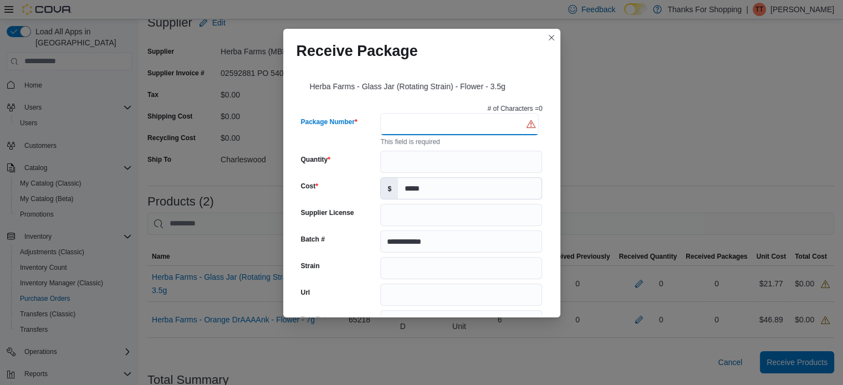
click at [457, 126] on input "Package Number" at bounding box center [459, 124] width 158 height 22
click at [552, 37] on button "Closes this modal window" at bounding box center [551, 36] width 13 height 13
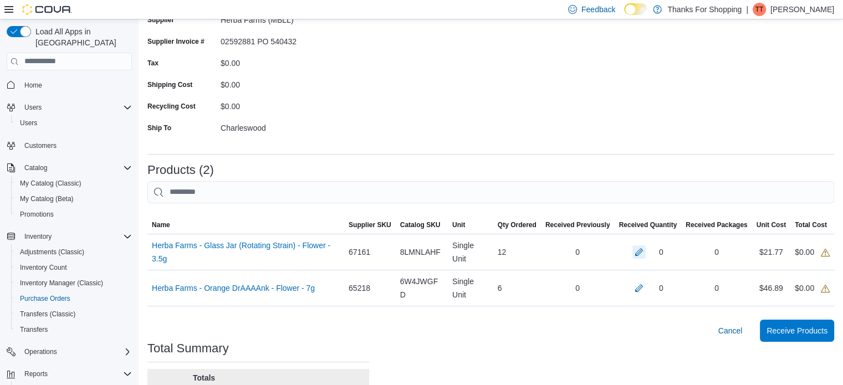
scroll to position [129, 0]
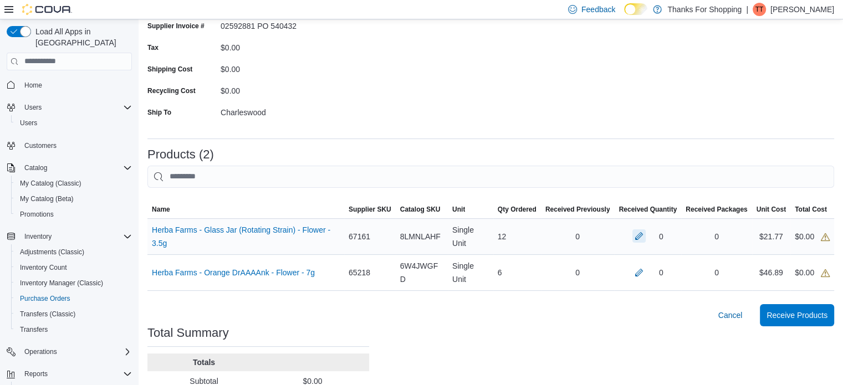
click at [645, 236] on button "button" at bounding box center [638, 235] width 13 height 13
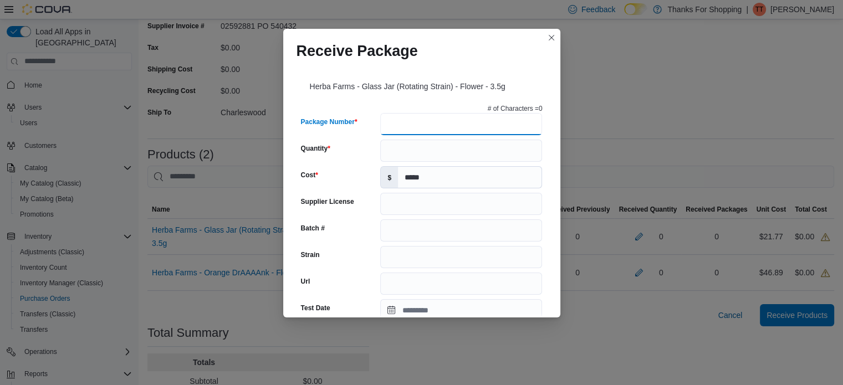
click at [448, 128] on input "Package Number" at bounding box center [461, 124] width 162 height 22
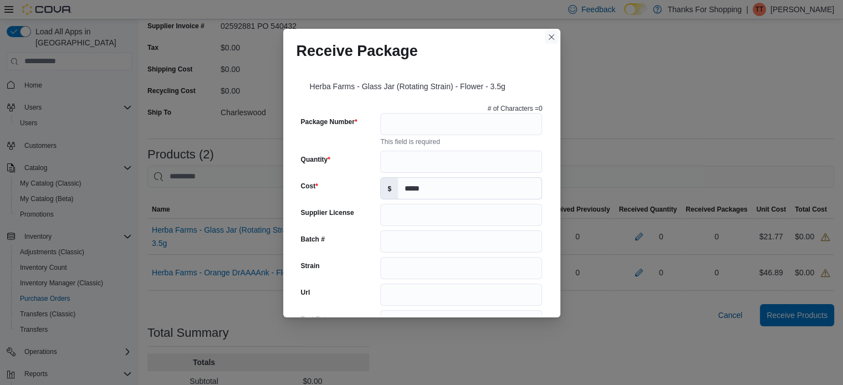
click at [551, 39] on button "Closes this modal window" at bounding box center [551, 36] width 13 height 13
